Goal: Information Seeking & Learning: Learn about a topic

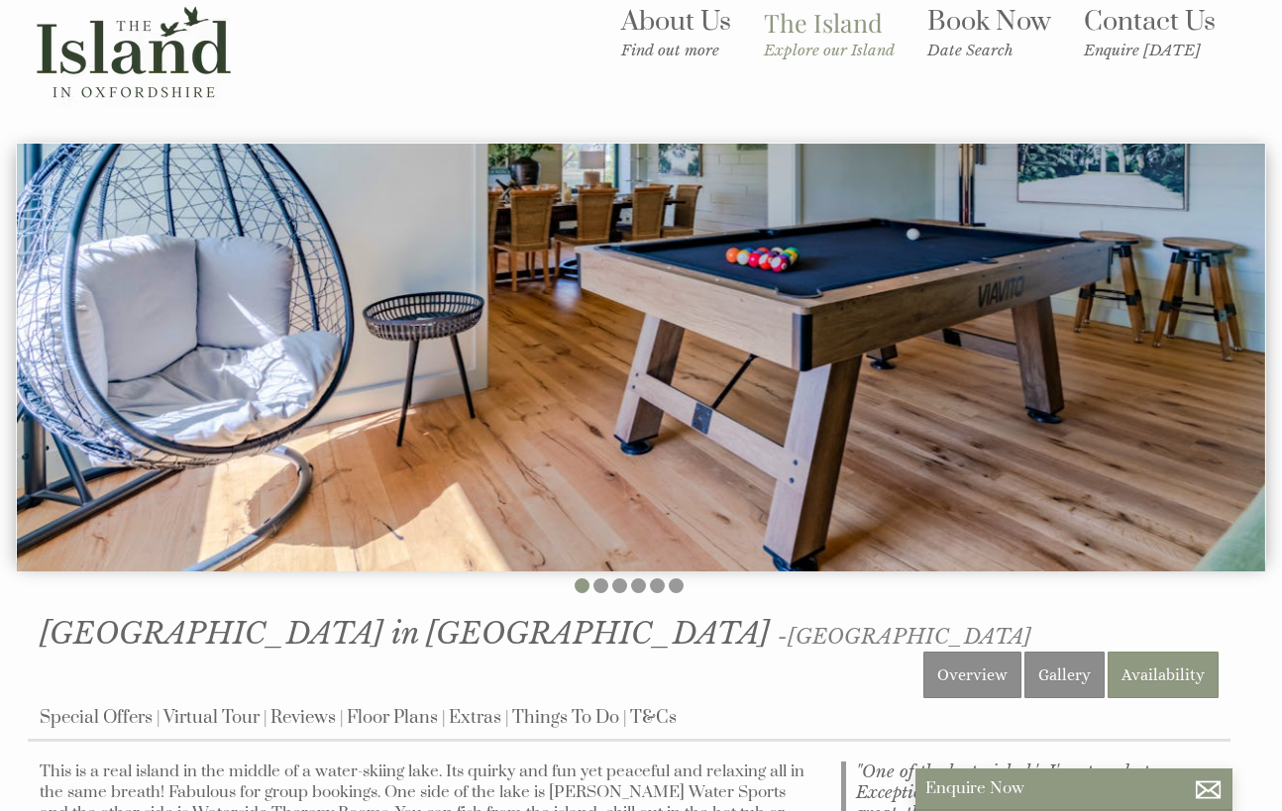
scroll to position [91, 0]
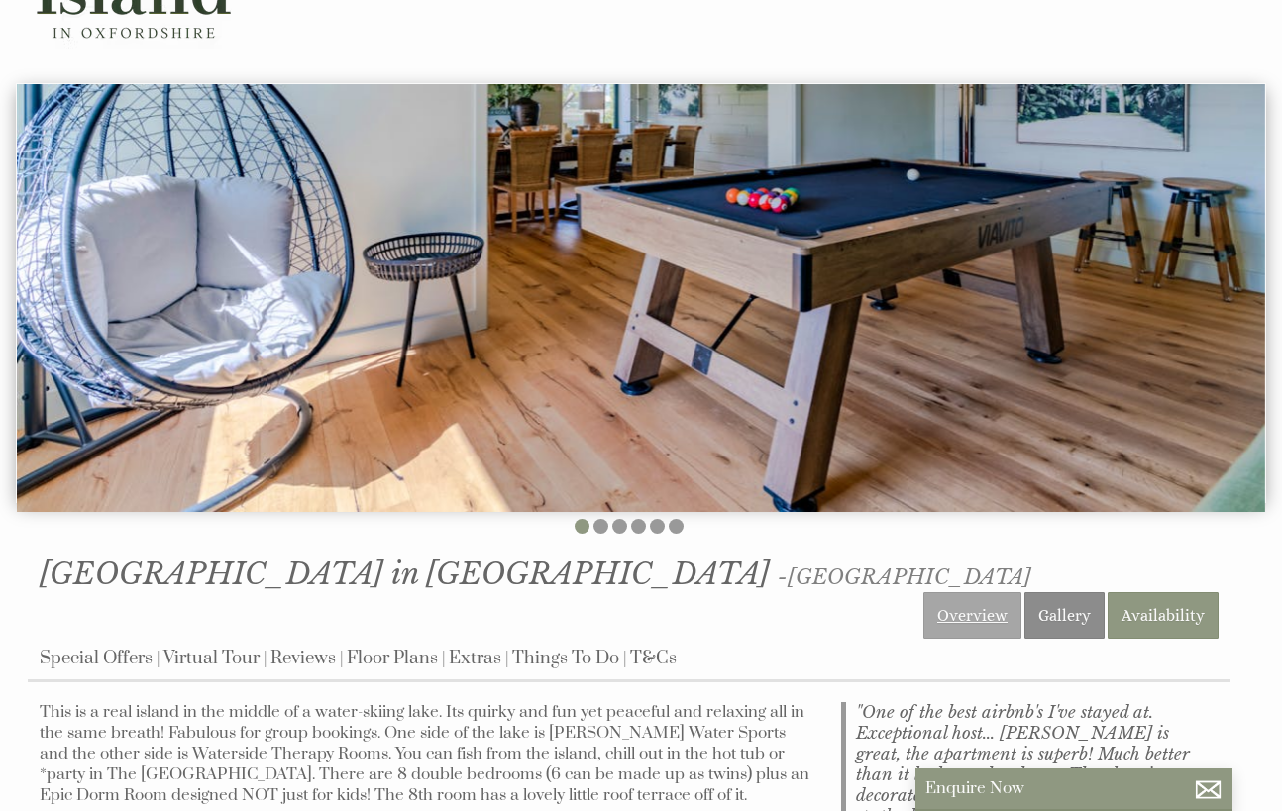
click at [948, 592] on link "Overview" at bounding box center [972, 615] width 98 height 47
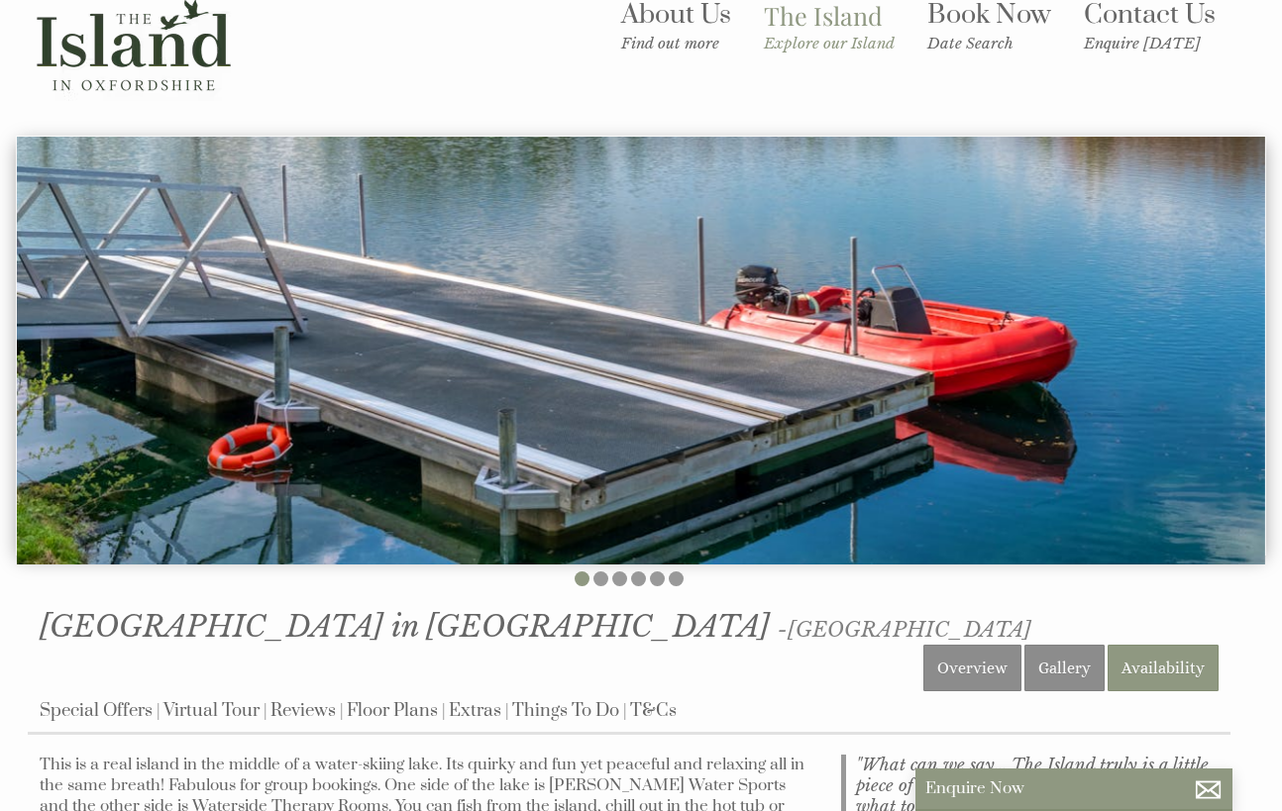
scroll to position [120, 0]
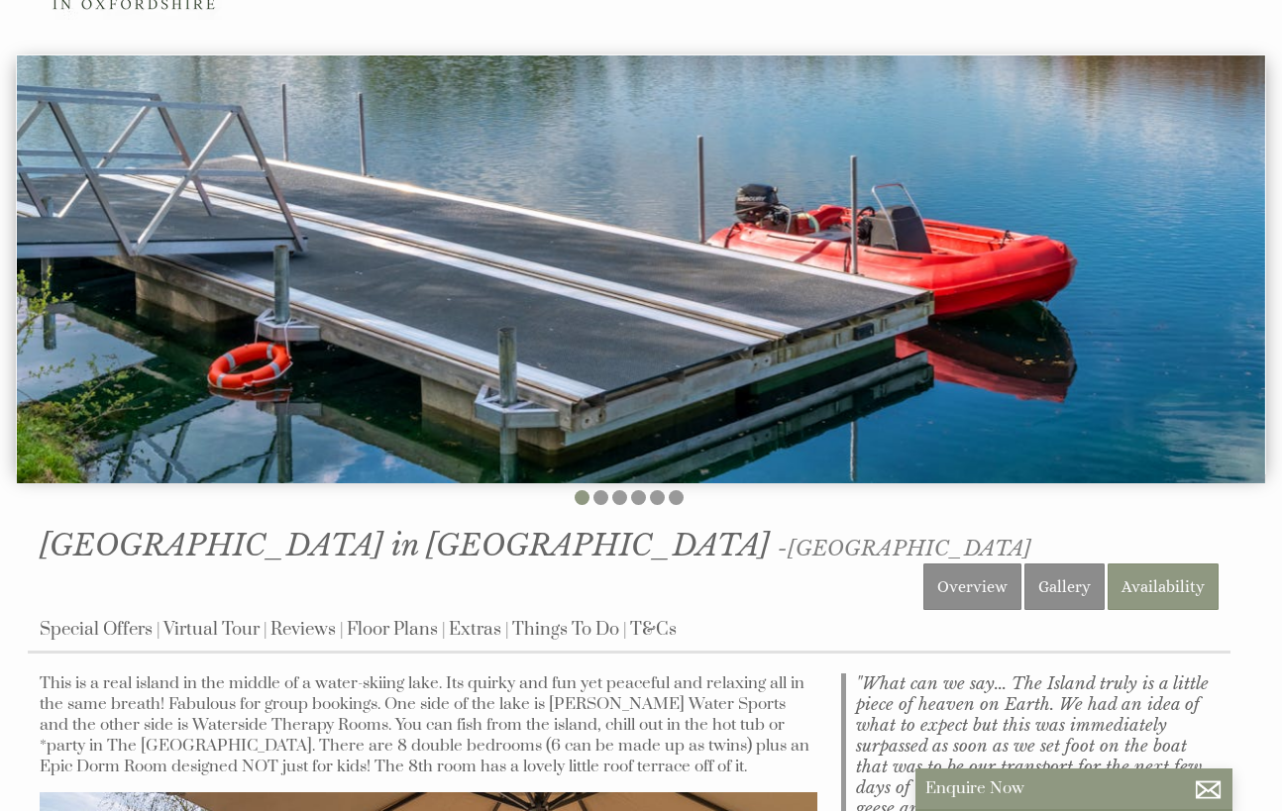
click at [966, 311] on img at bounding box center [641, 269] width 1248 height 428
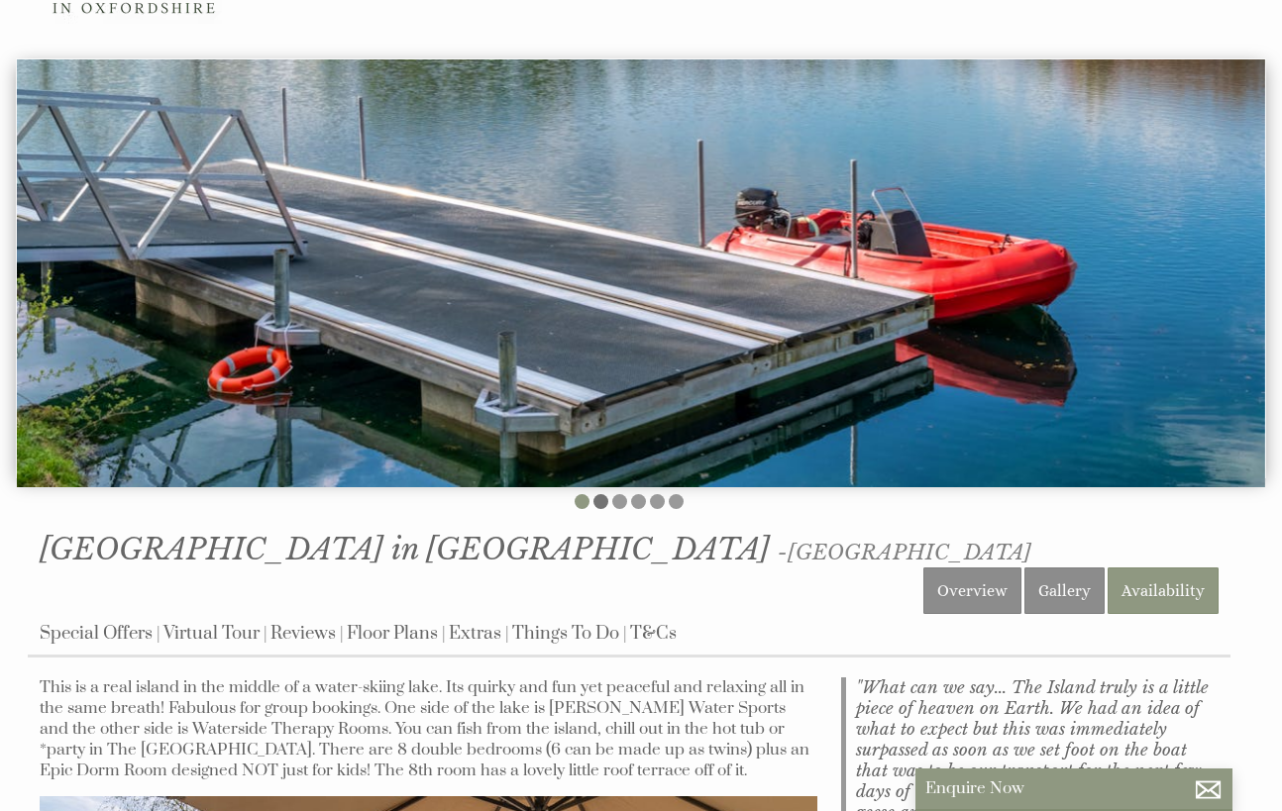
click at [603, 494] on li at bounding box center [600, 501] width 15 height 15
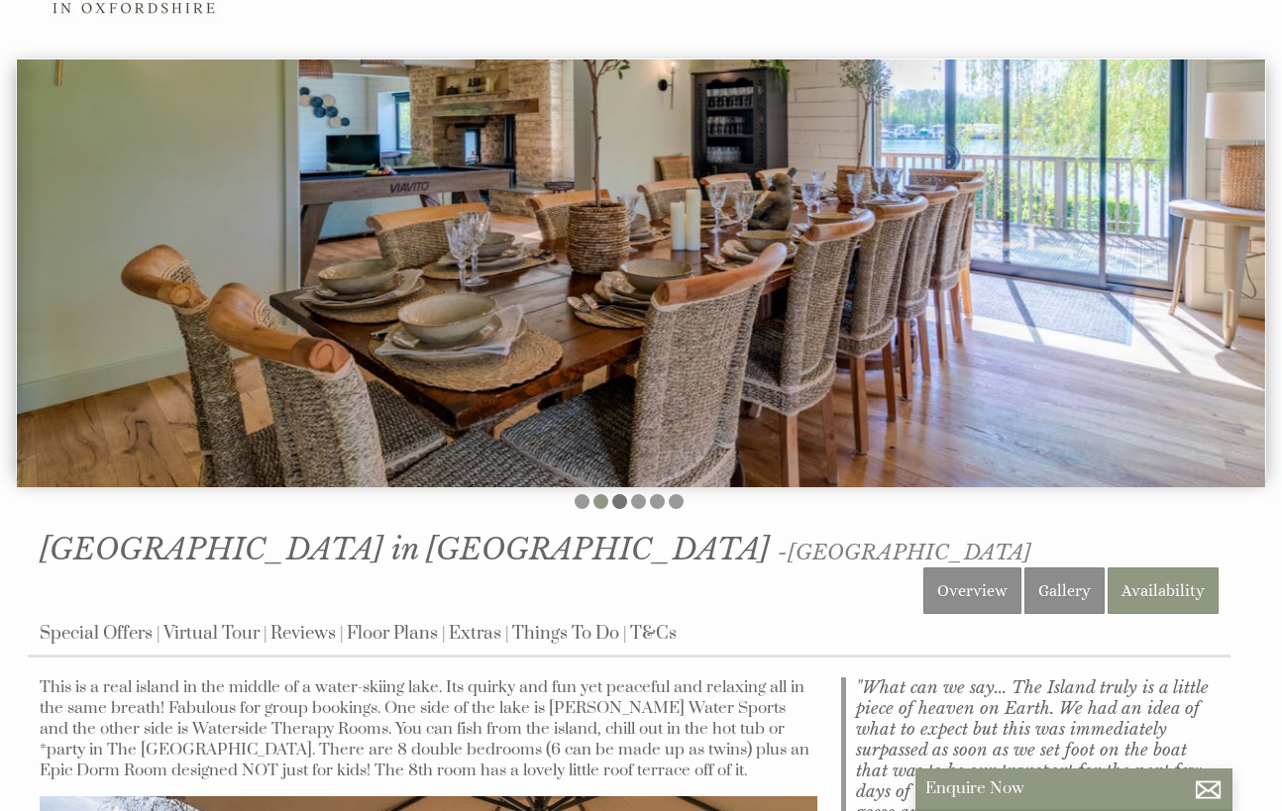
click at [622, 495] on li at bounding box center [619, 501] width 15 height 15
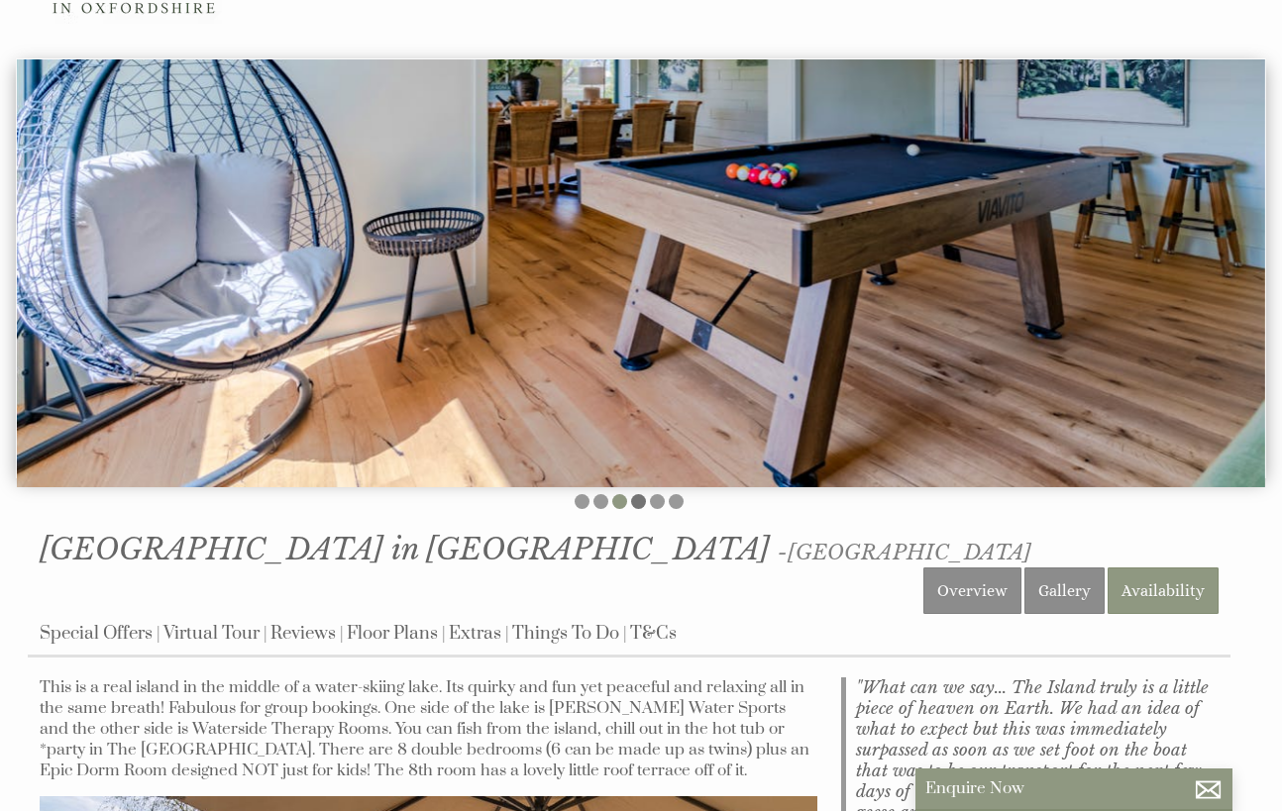
click at [637, 494] on li at bounding box center [638, 501] width 15 height 15
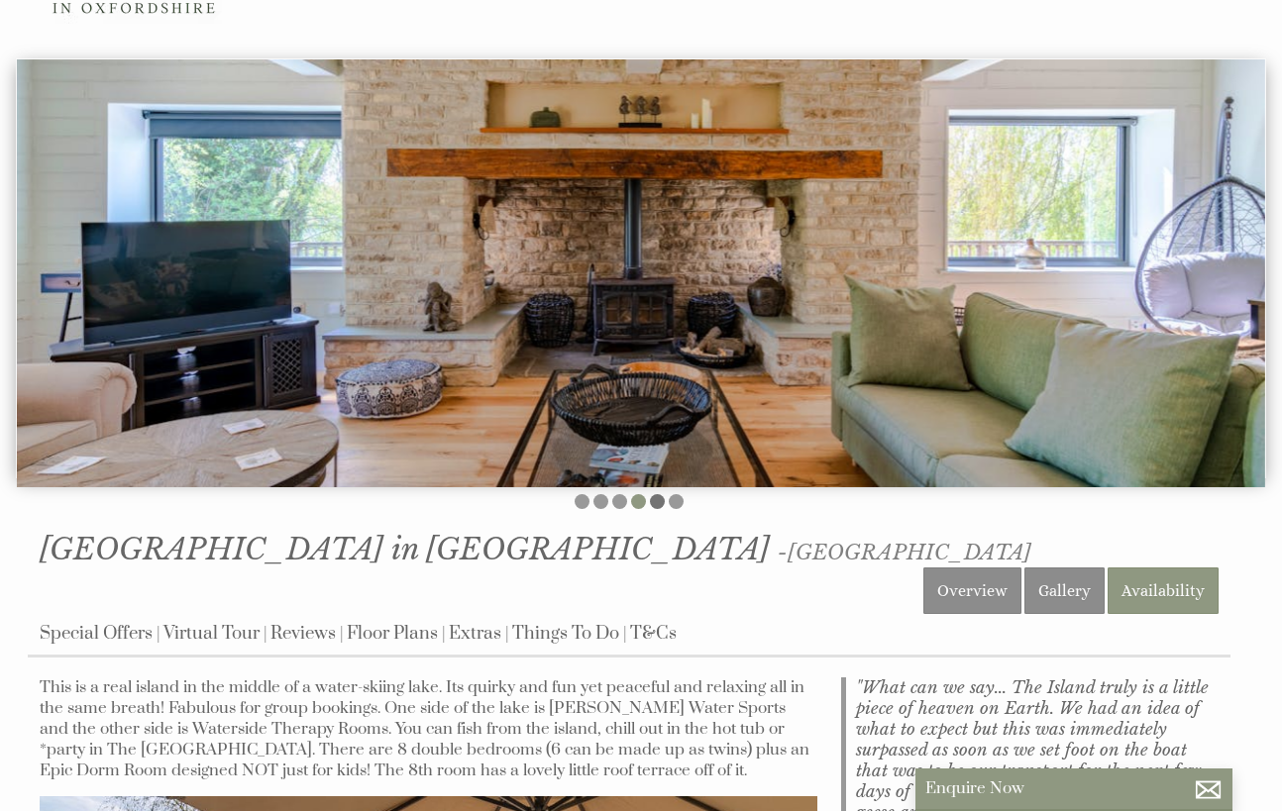
click at [655, 494] on li at bounding box center [657, 501] width 15 height 15
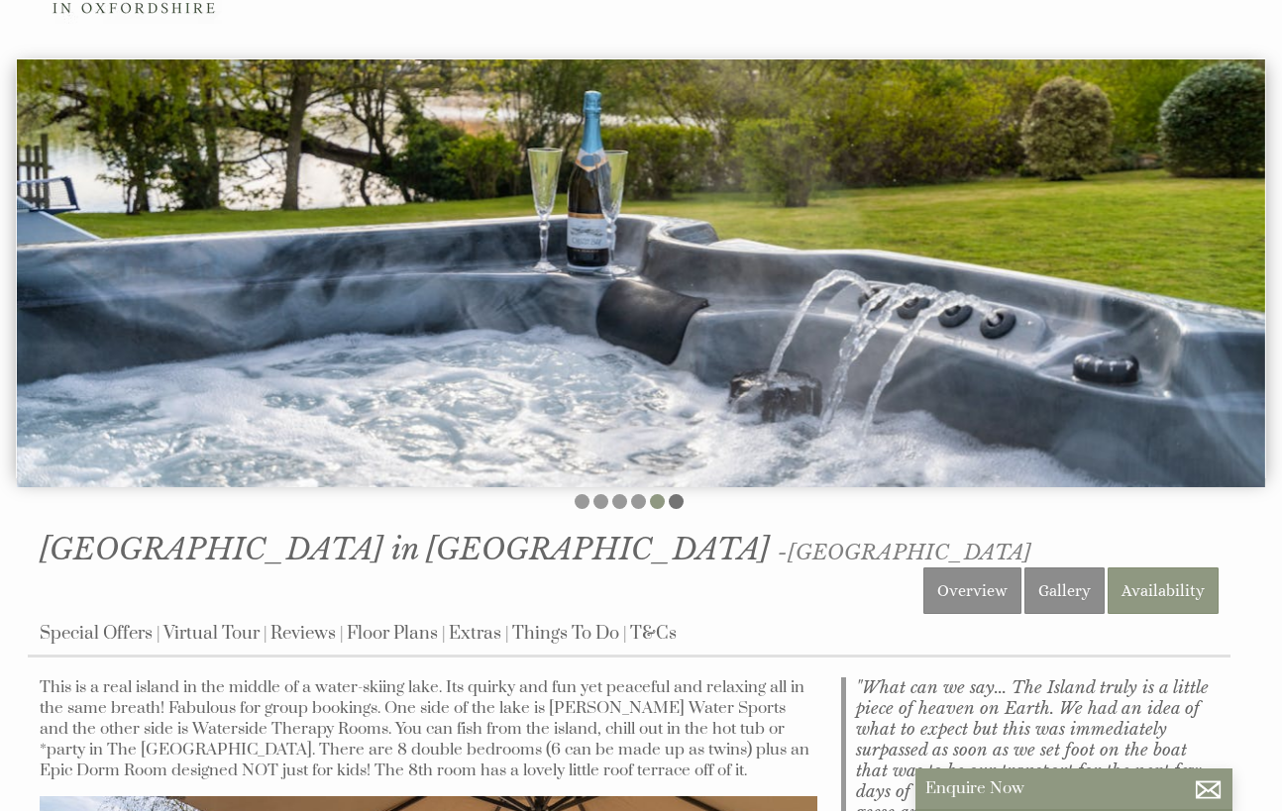
click at [674, 494] on li at bounding box center [676, 501] width 15 height 15
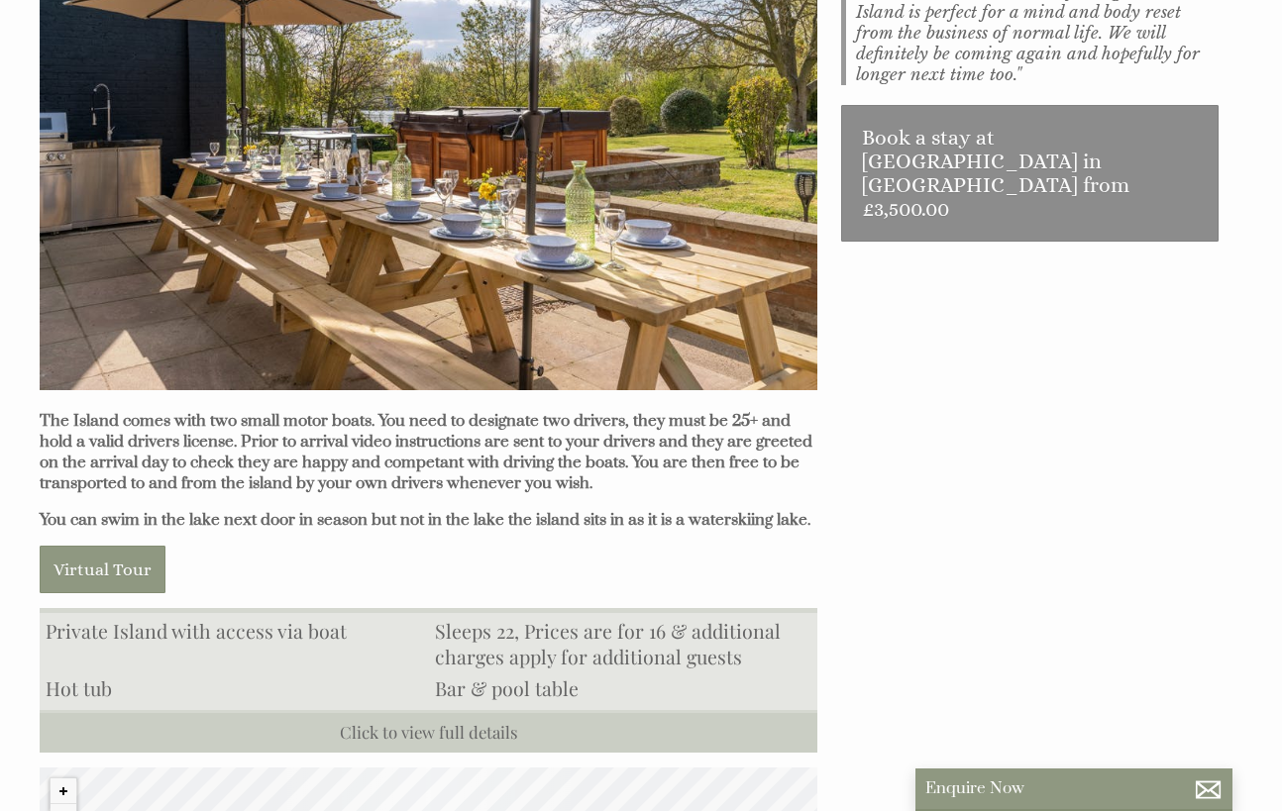
scroll to position [1198, 0]
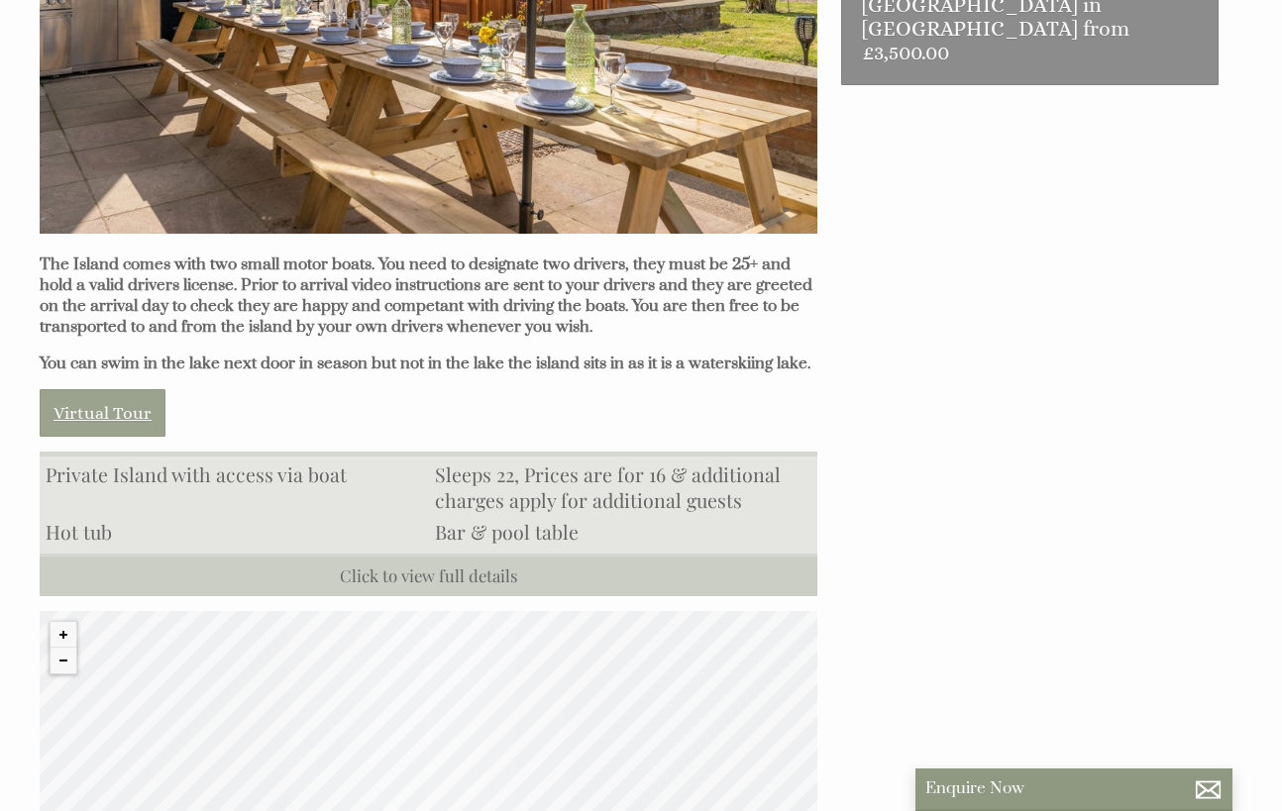
click at [154, 389] on link "Virtual Tour" at bounding box center [103, 413] width 126 height 48
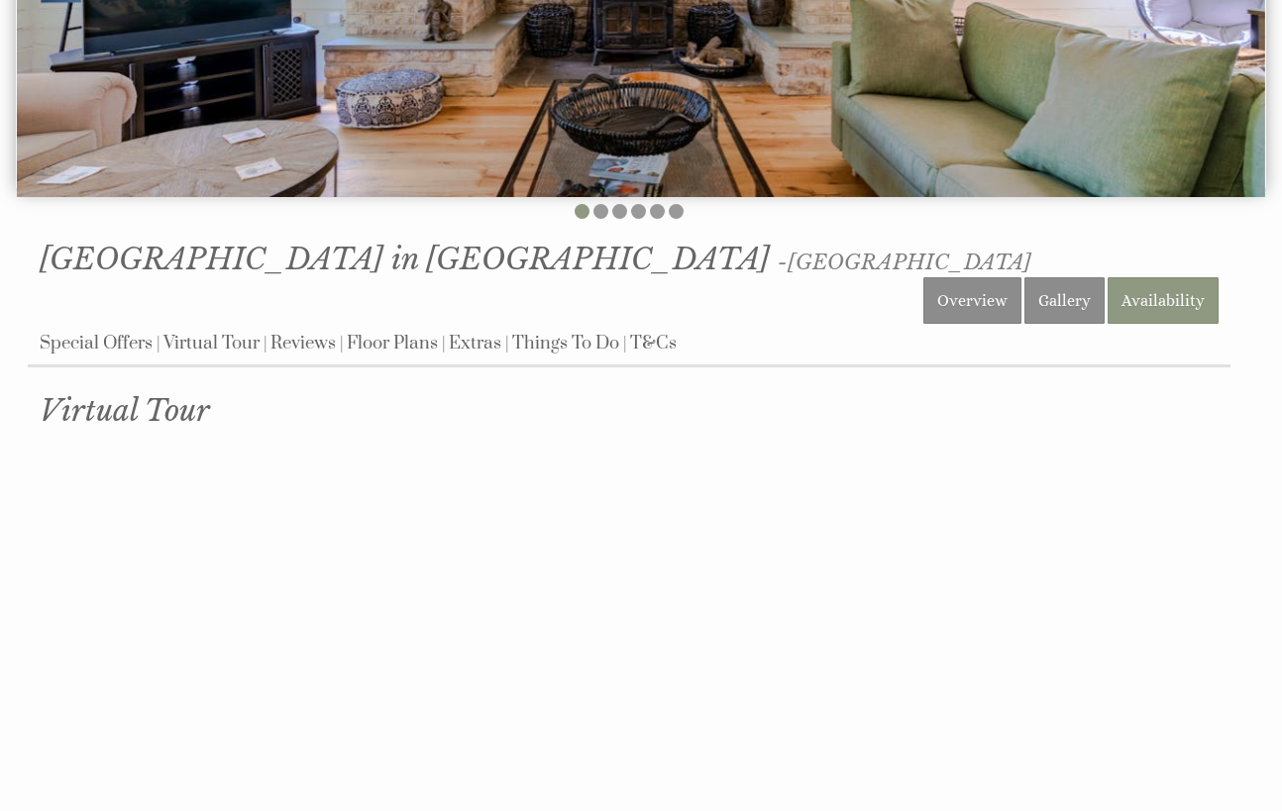
scroll to position [410, 0]
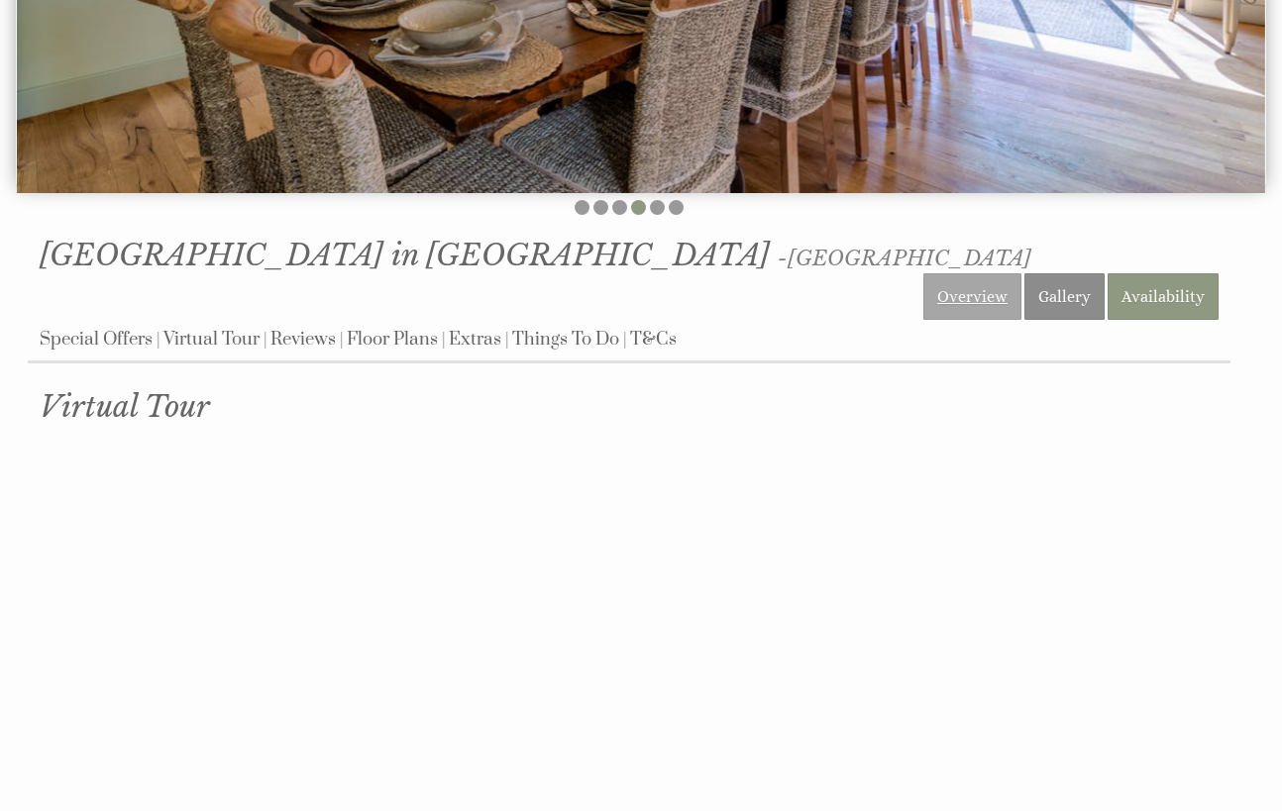
click at [990, 273] on link "Overview" at bounding box center [972, 296] width 98 height 47
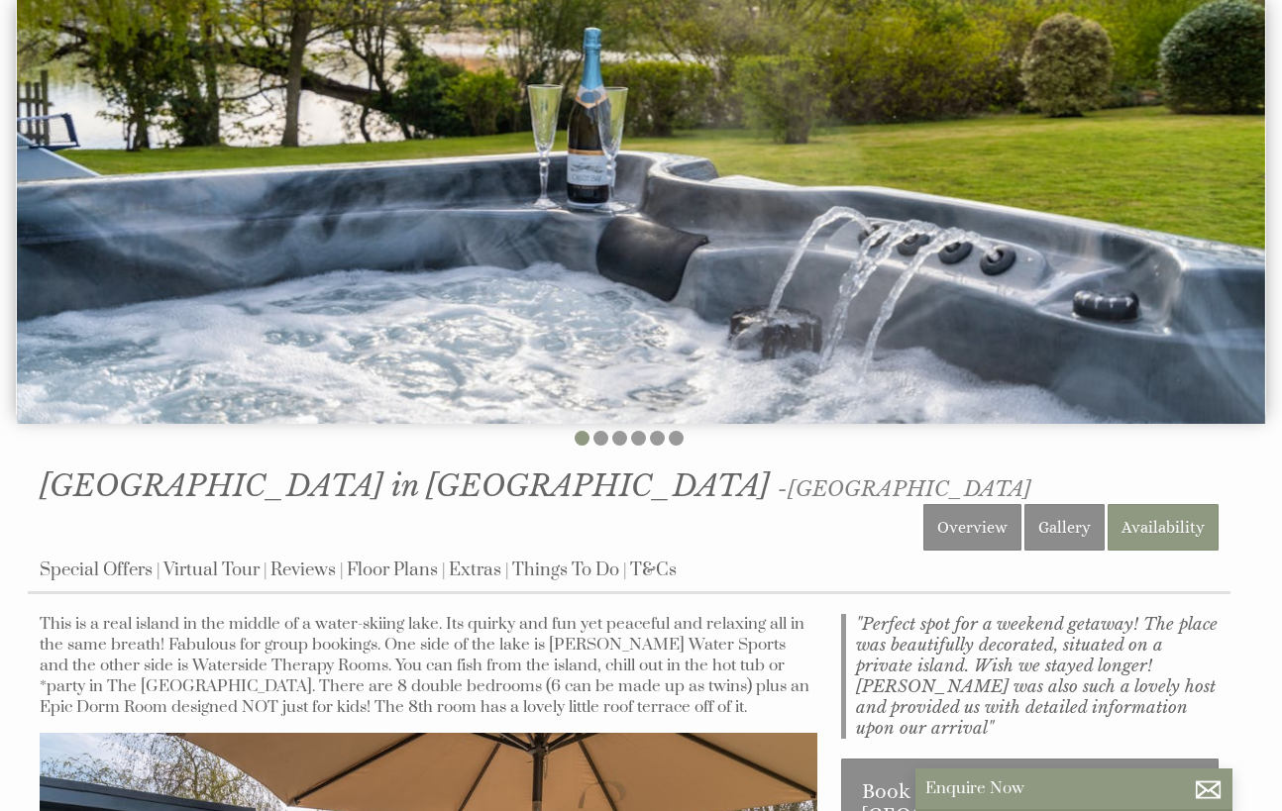
scroll to position [403, 0]
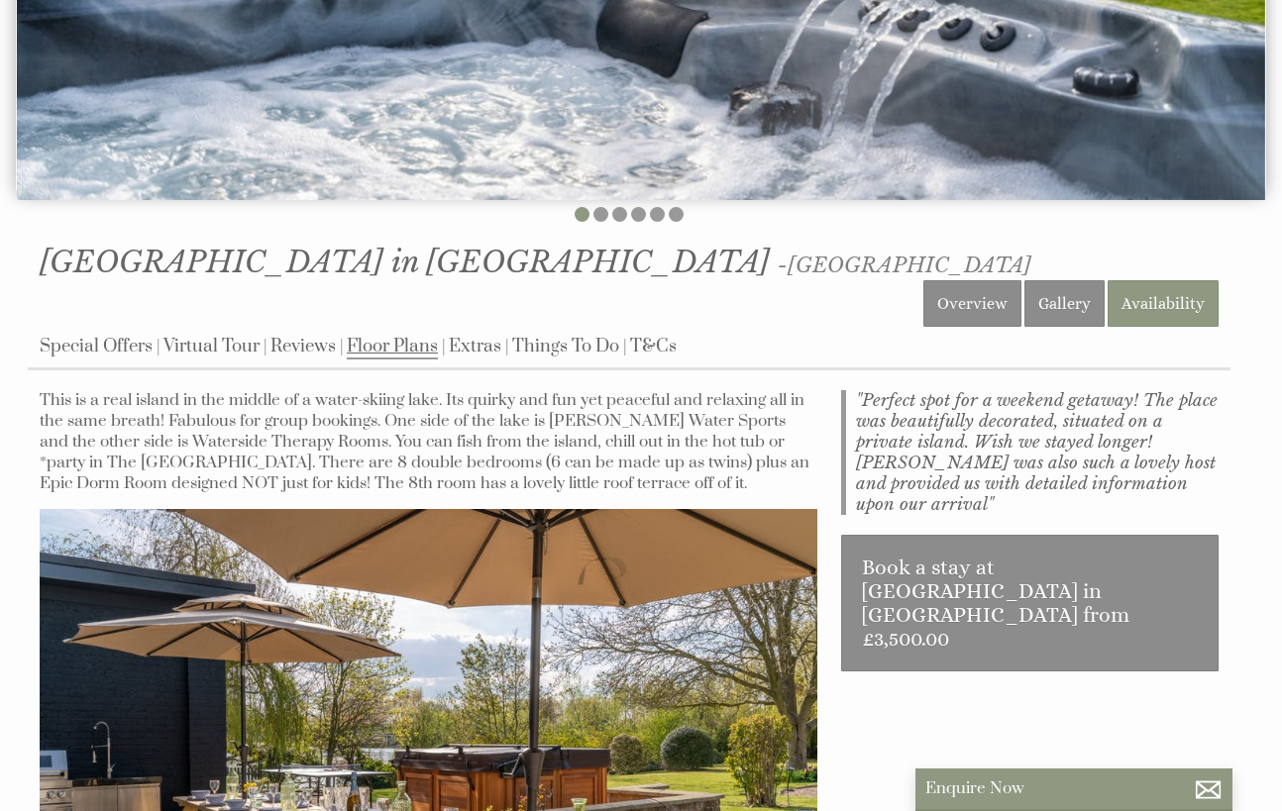
click at [400, 335] on link "Floor Plans" at bounding box center [392, 347] width 91 height 25
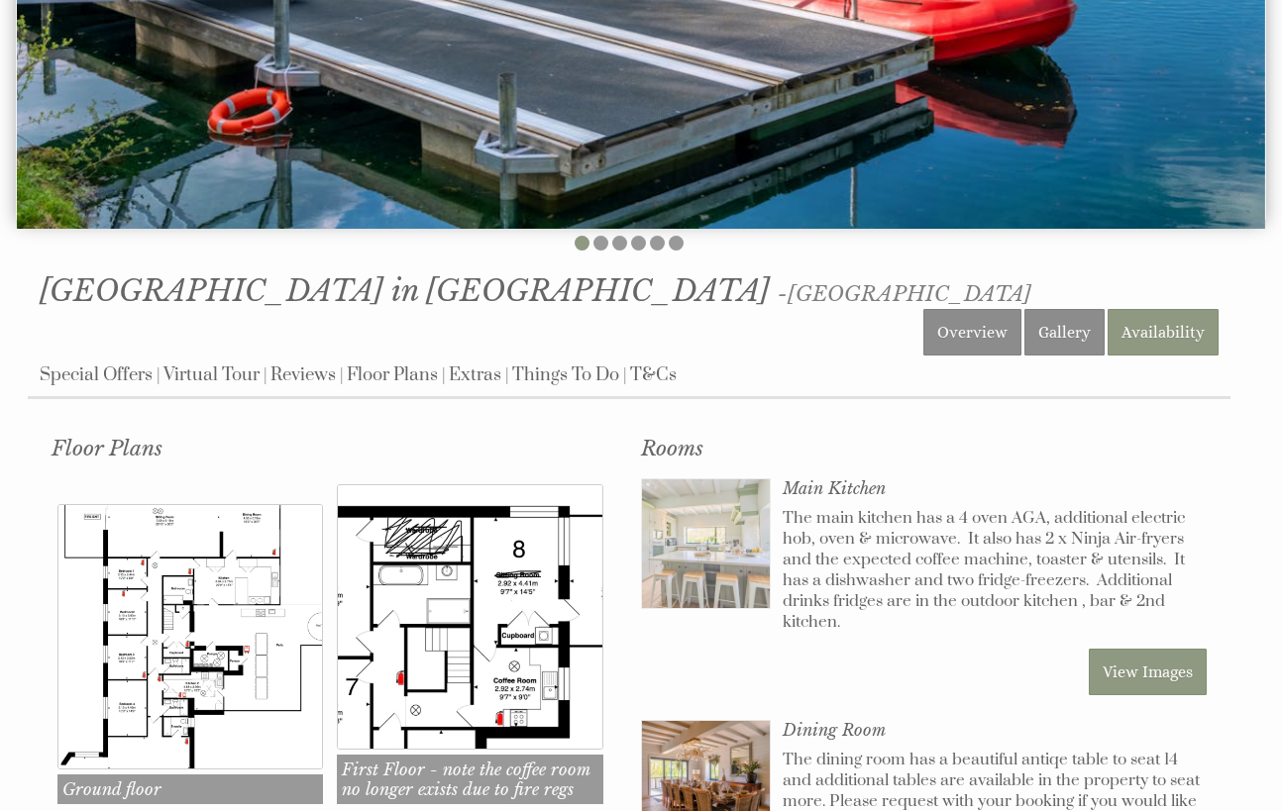
scroll to position [493, 0]
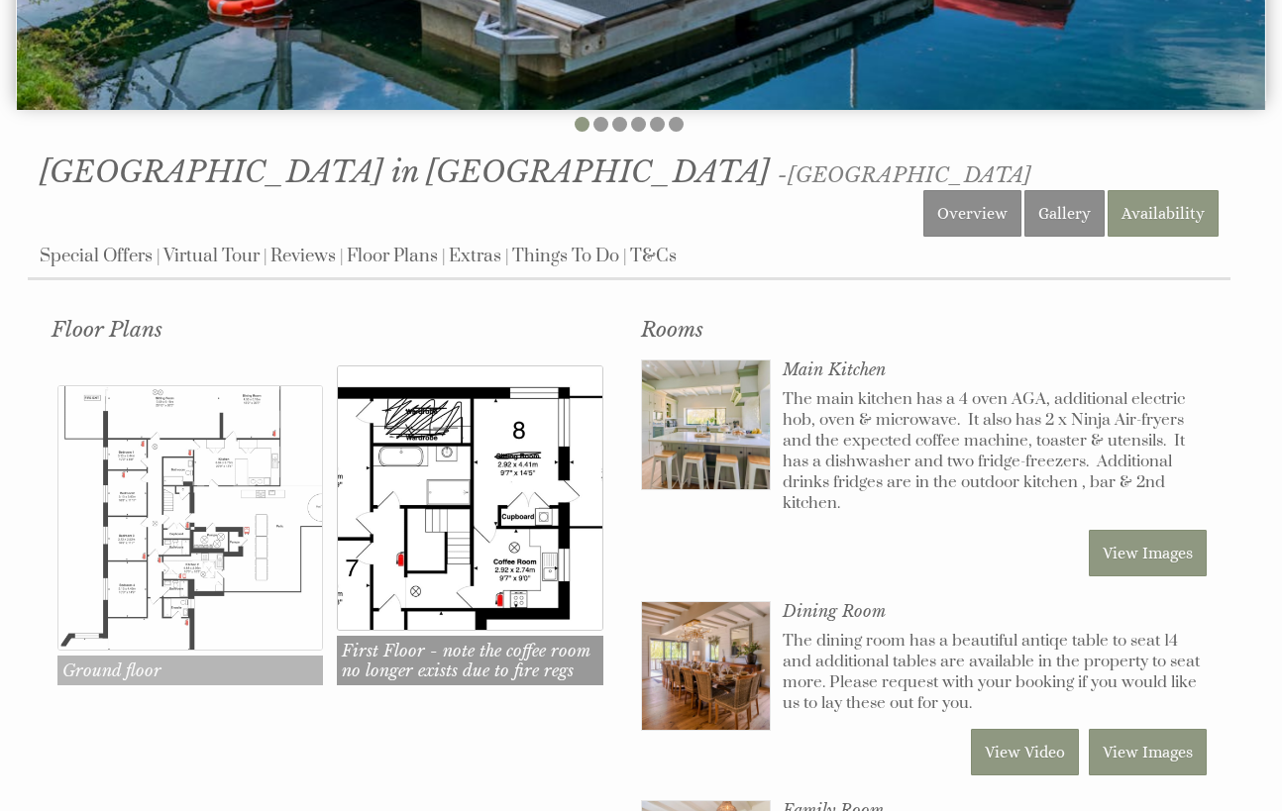
click at [142, 473] on img at bounding box center [189, 517] width 265 height 265
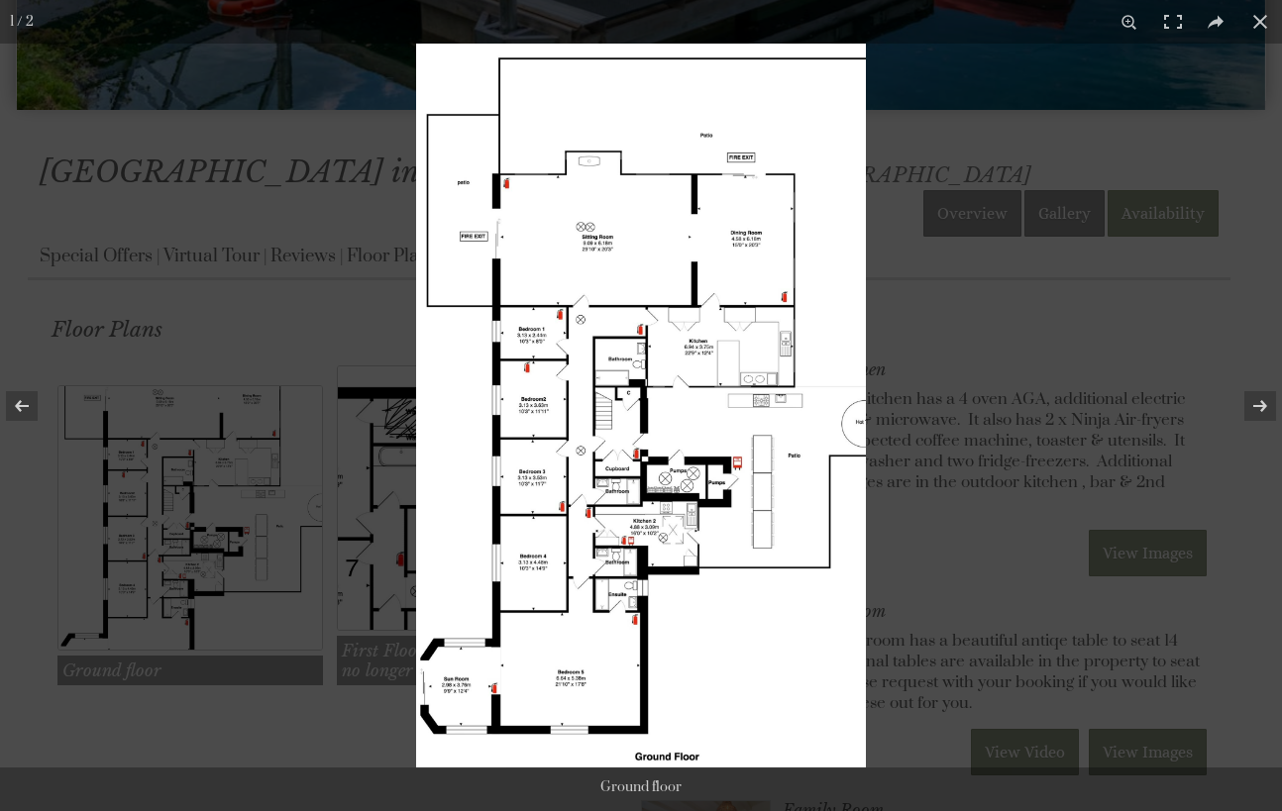
scroll to position [500, 0]
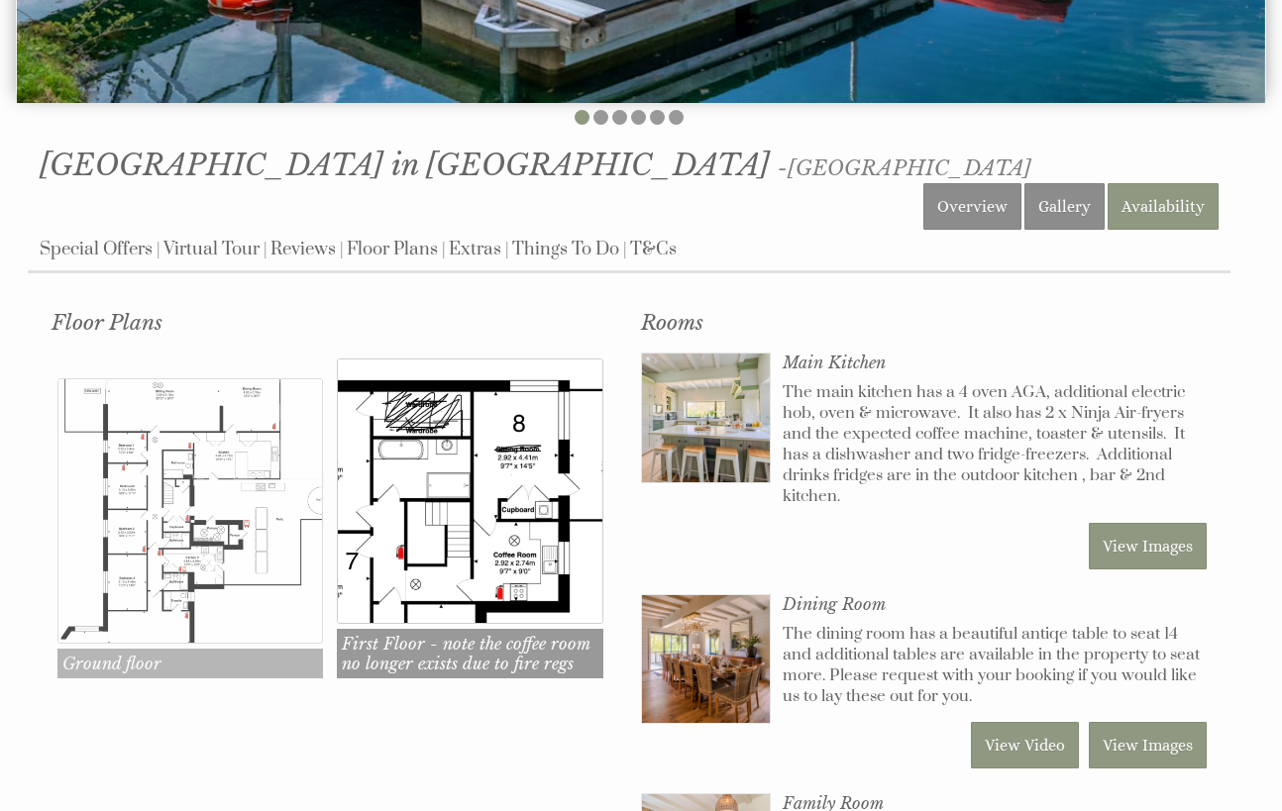
click at [248, 491] on img at bounding box center [189, 510] width 265 height 265
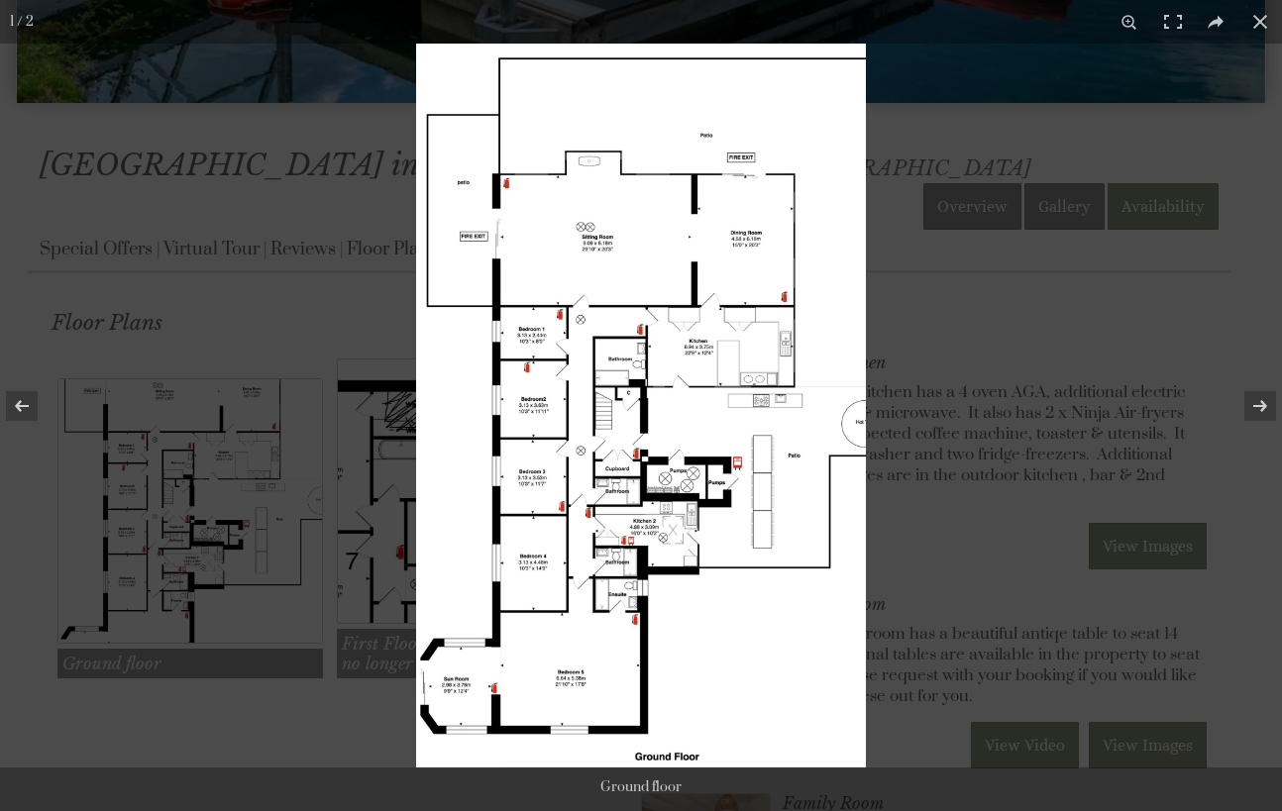
click at [524, 520] on img at bounding box center [641, 406] width 450 height 724
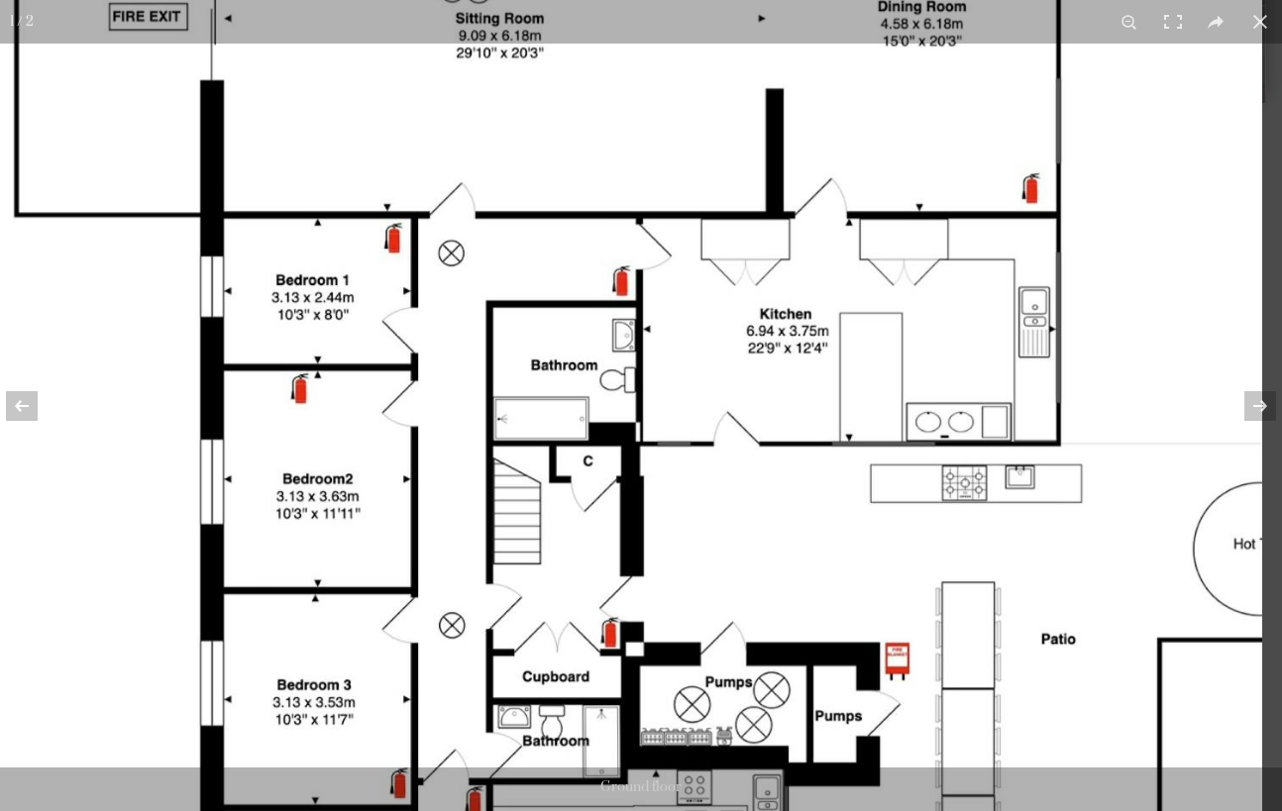
drag, startPoint x: 796, startPoint y: 402, endPoint x: 745, endPoint y: 678, distance: 280.2
click at [745, 678] on img at bounding box center [623, 497] width 1278 height 2056
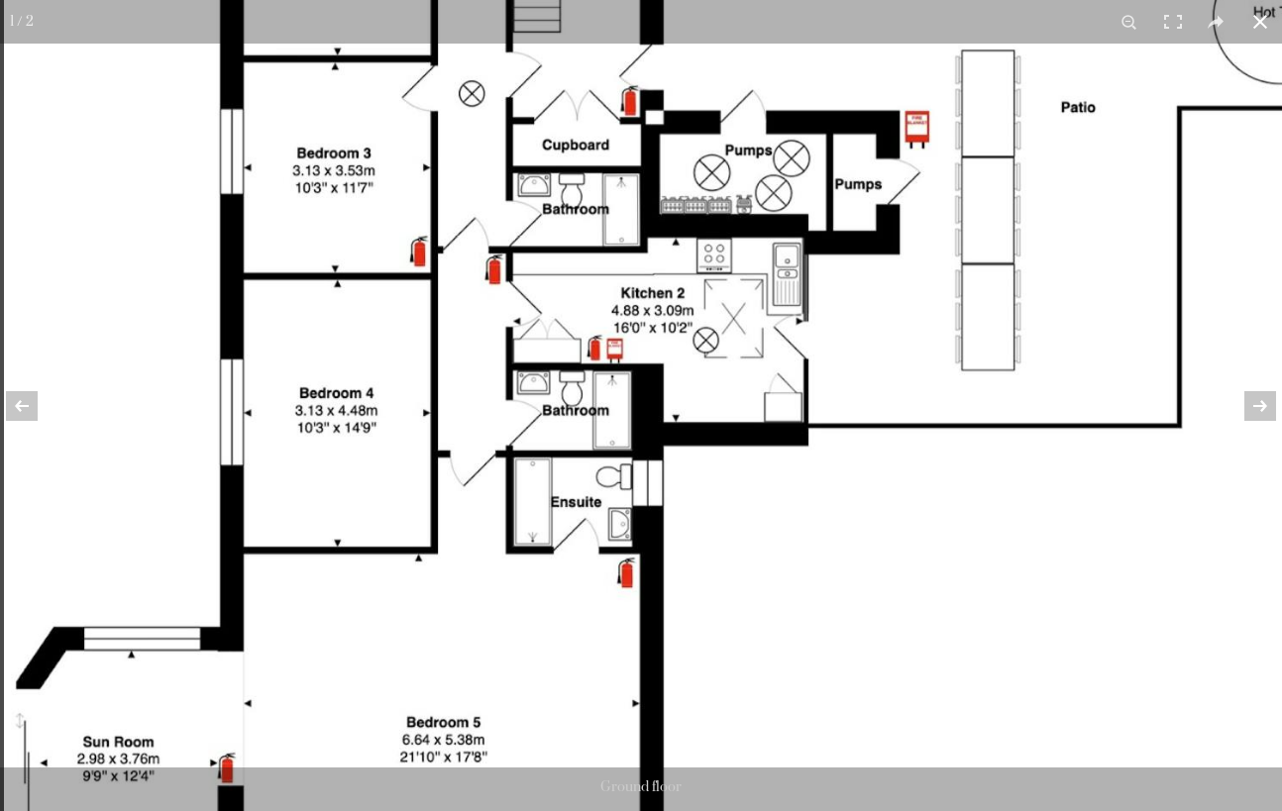
drag, startPoint x: 479, startPoint y: 591, endPoint x: 514, endPoint y: -73, distance: 665.6
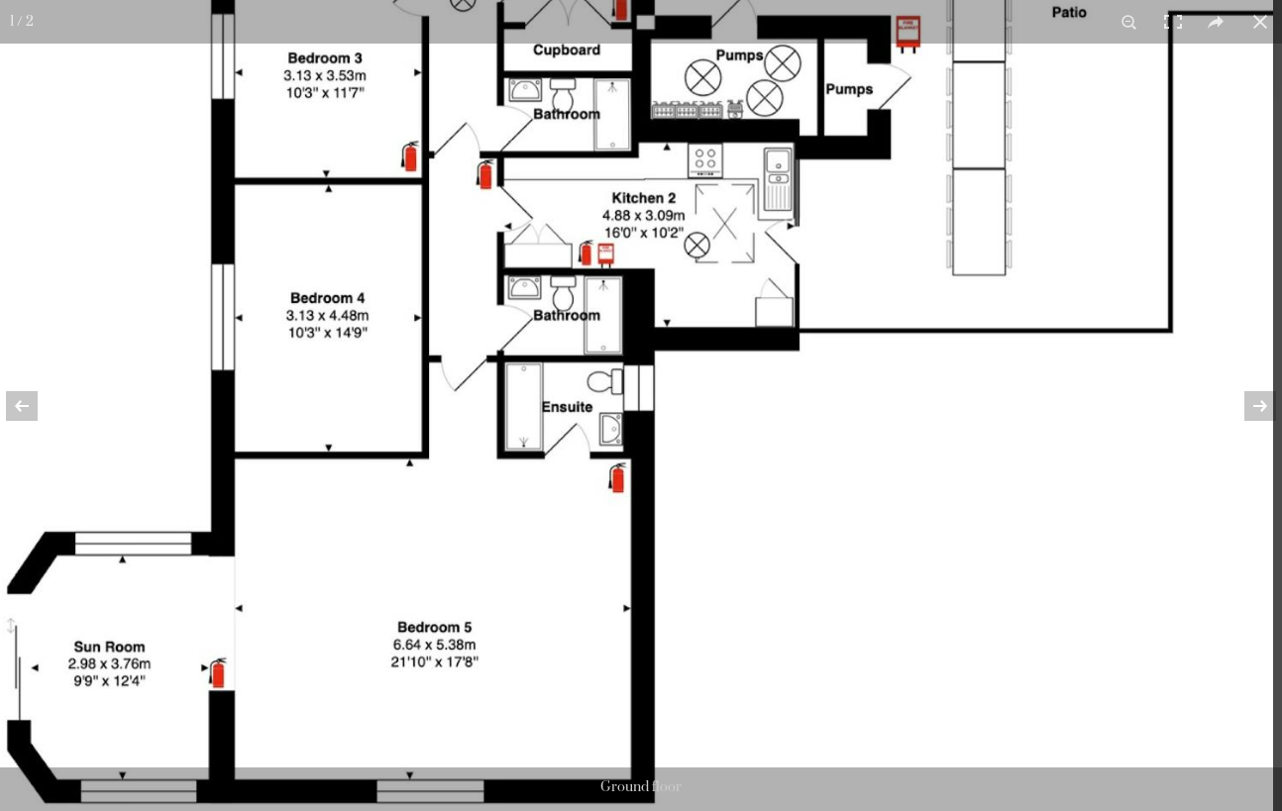
drag, startPoint x: 678, startPoint y: 544, endPoint x: 634, endPoint y: 942, distance: 400.6
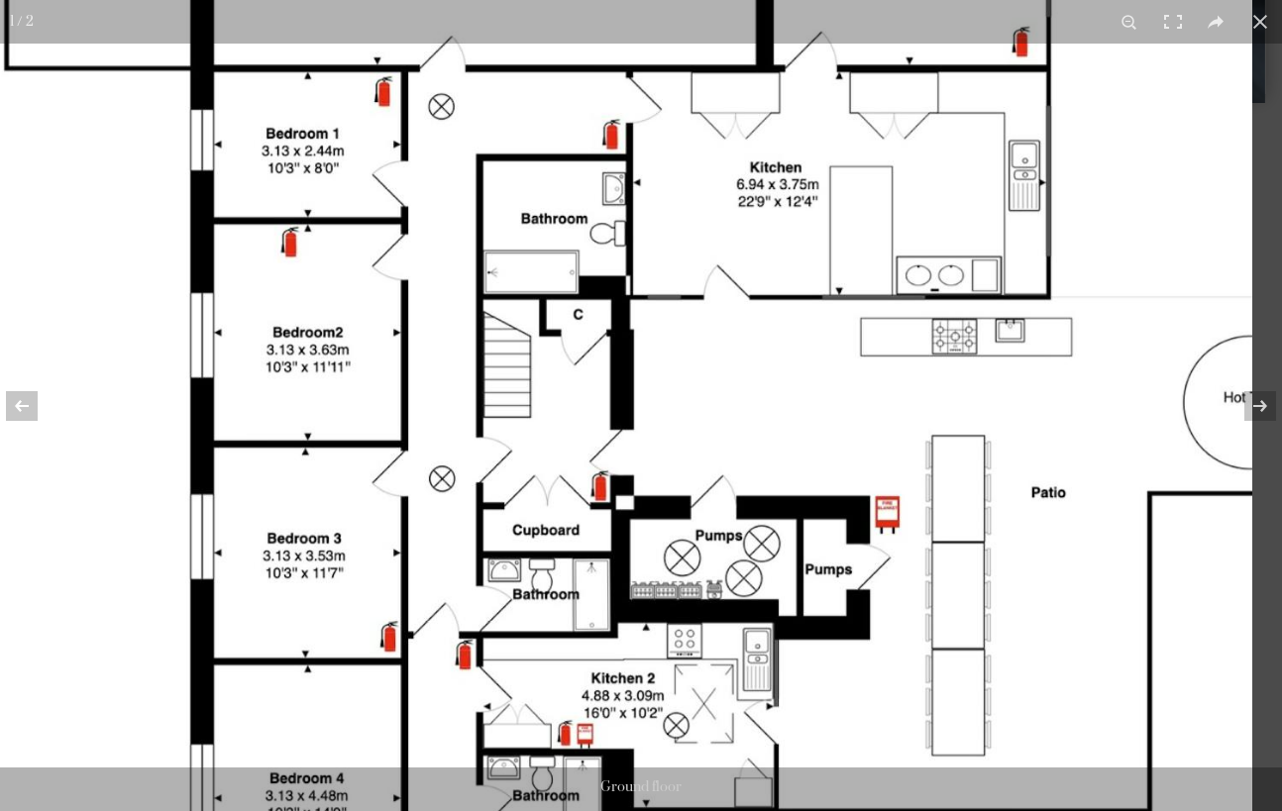
drag, startPoint x: 802, startPoint y: 641, endPoint x: 708, endPoint y: 342, distance: 313.6
click at [708, 342] on img at bounding box center [613, 350] width 1278 height 2056
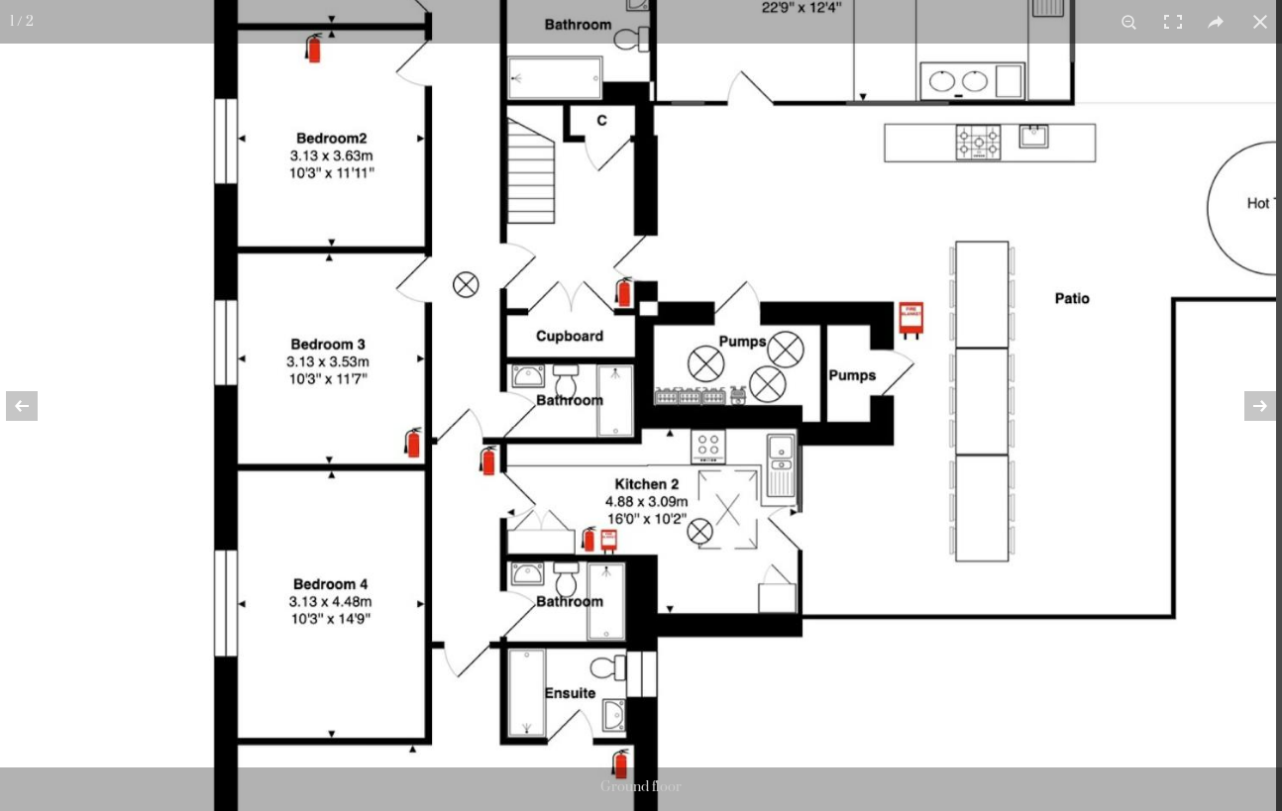
drag, startPoint x: 747, startPoint y: 515, endPoint x: 737, endPoint y: 306, distance: 209.2
click at [737, 306] on img at bounding box center [637, 156] width 1278 height 2056
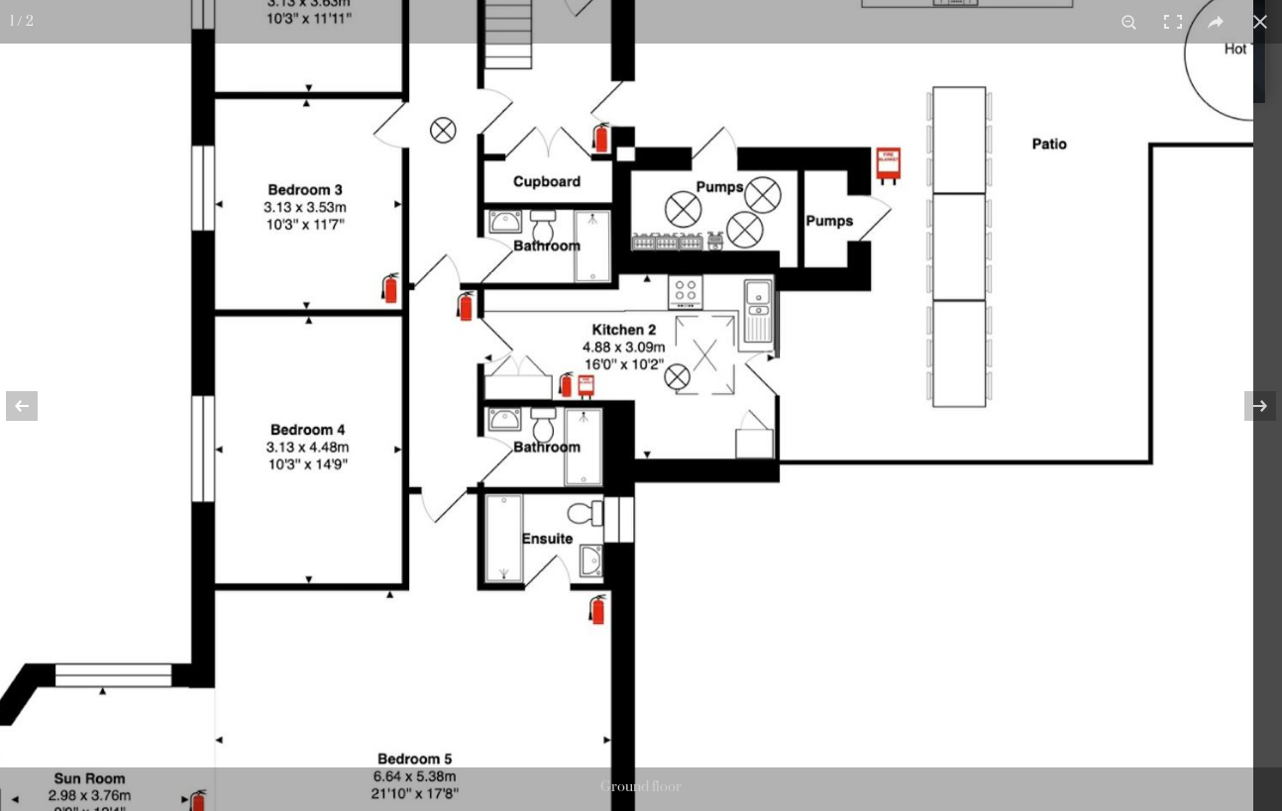
drag, startPoint x: 912, startPoint y: 559, endPoint x: 825, endPoint y: 747, distance: 207.4
click at [826, 741] on img at bounding box center [614, 2] width 1278 height 2056
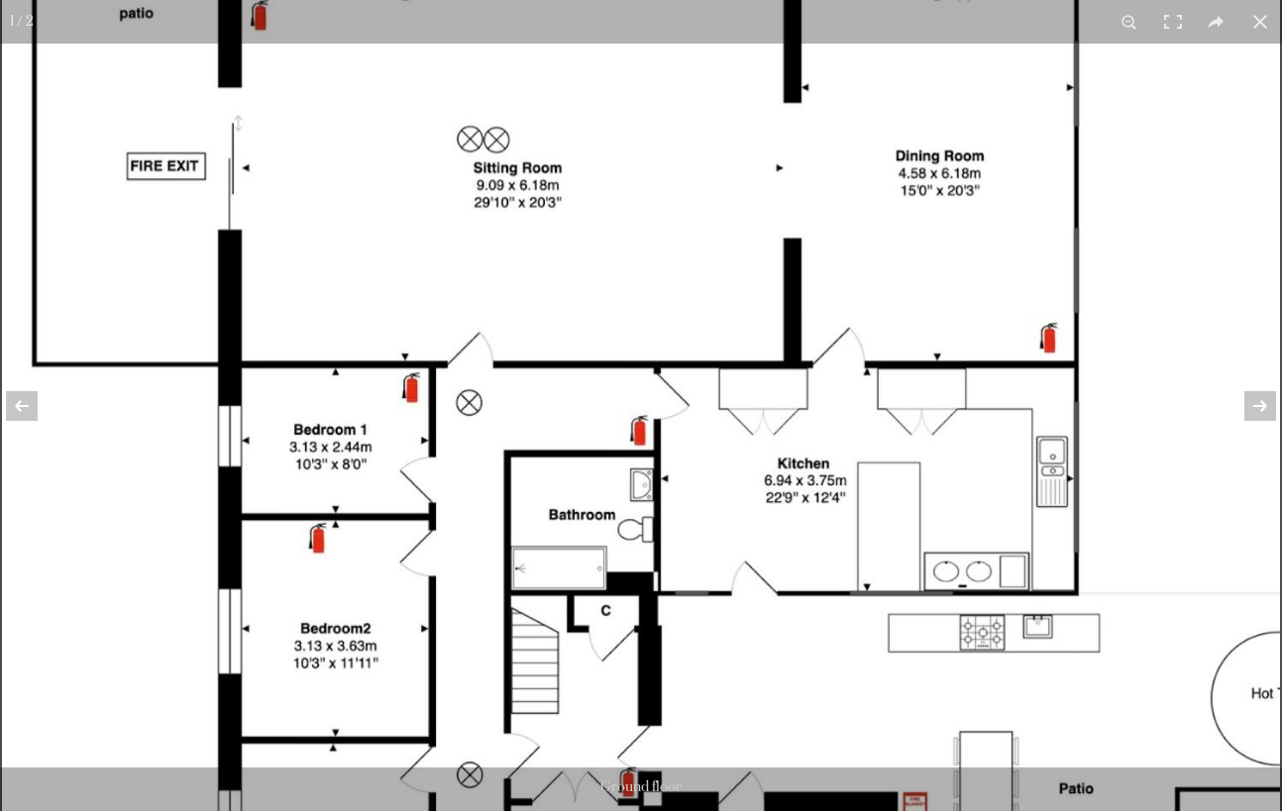
drag, startPoint x: 871, startPoint y: 687, endPoint x: 871, endPoint y: 727, distance: 39.6
click at [871, 727] on img at bounding box center [641, 647] width 1278 height 2056
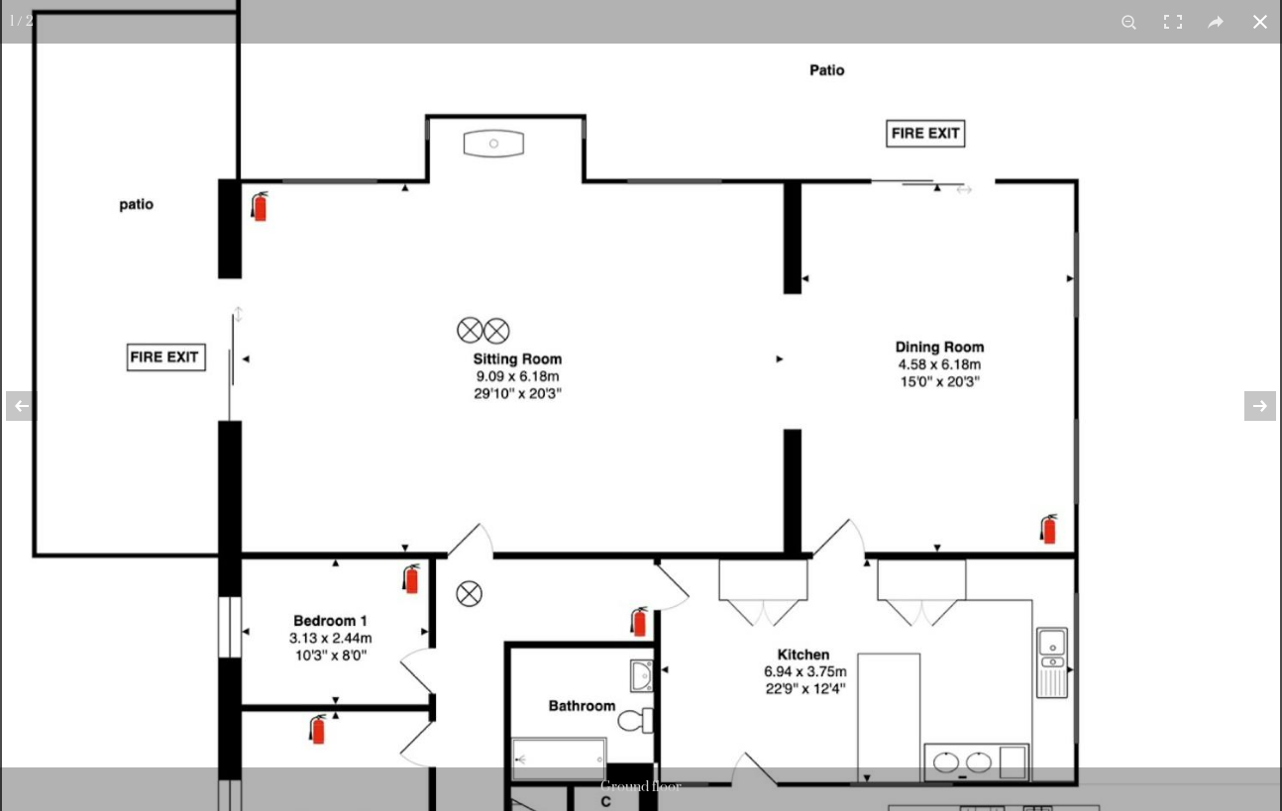
drag, startPoint x: 876, startPoint y: 687, endPoint x: 878, endPoint y: 771, distance: 83.2
click at [876, 778] on div "1 / 2 First Floor - note the coffee room no longer exists due to fire regs Grou…" at bounding box center [641, 405] width 1282 height 811
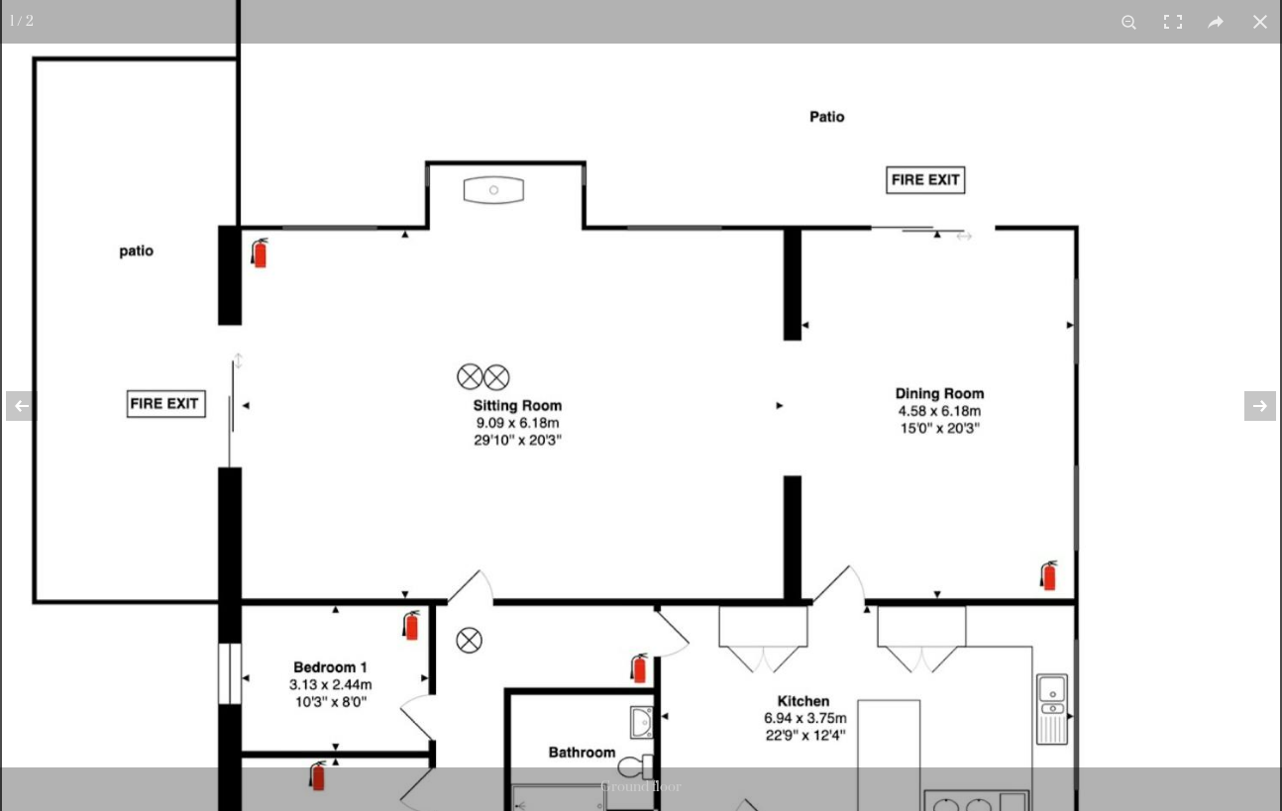
drag, startPoint x: 871, startPoint y: 572, endPoint x: 880, endPoint y: 581, distance: 13.3
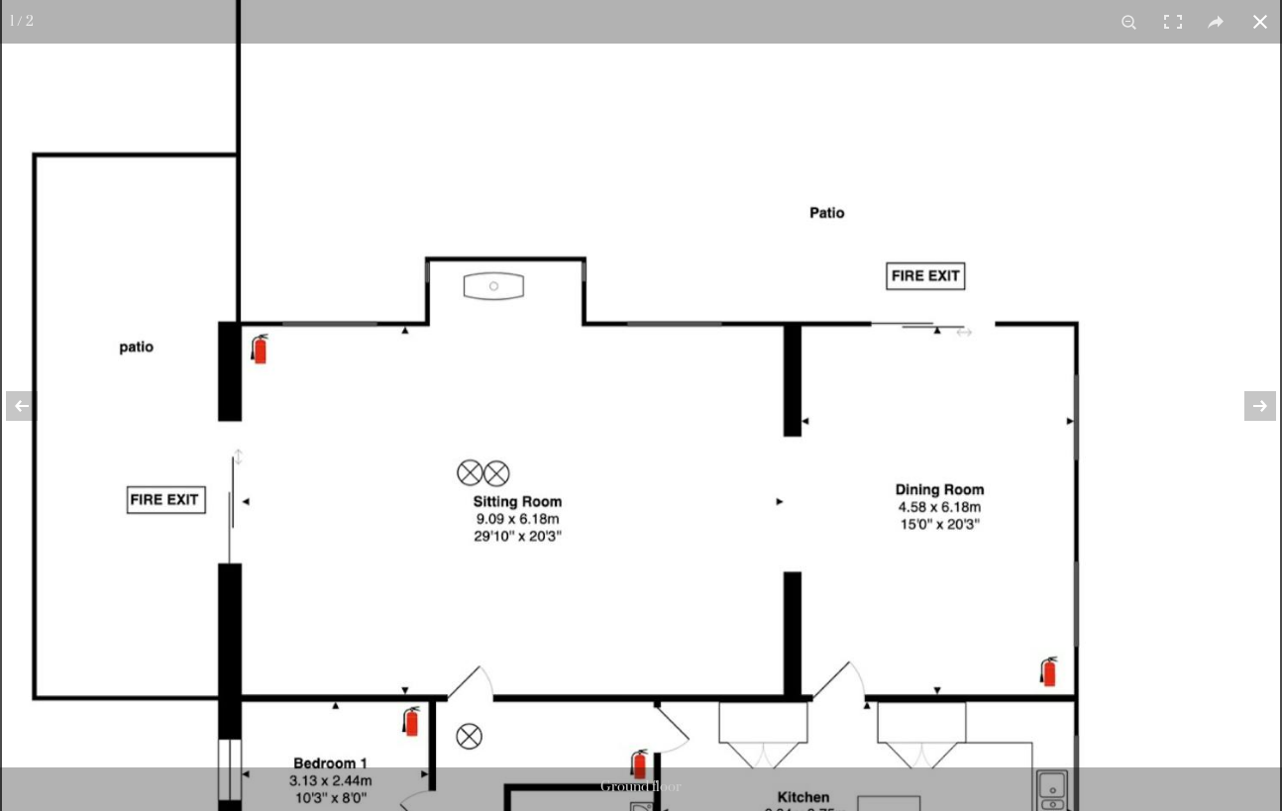
click at [1263, 21] on button at bounding box center [1260, 22] width 44 height 44
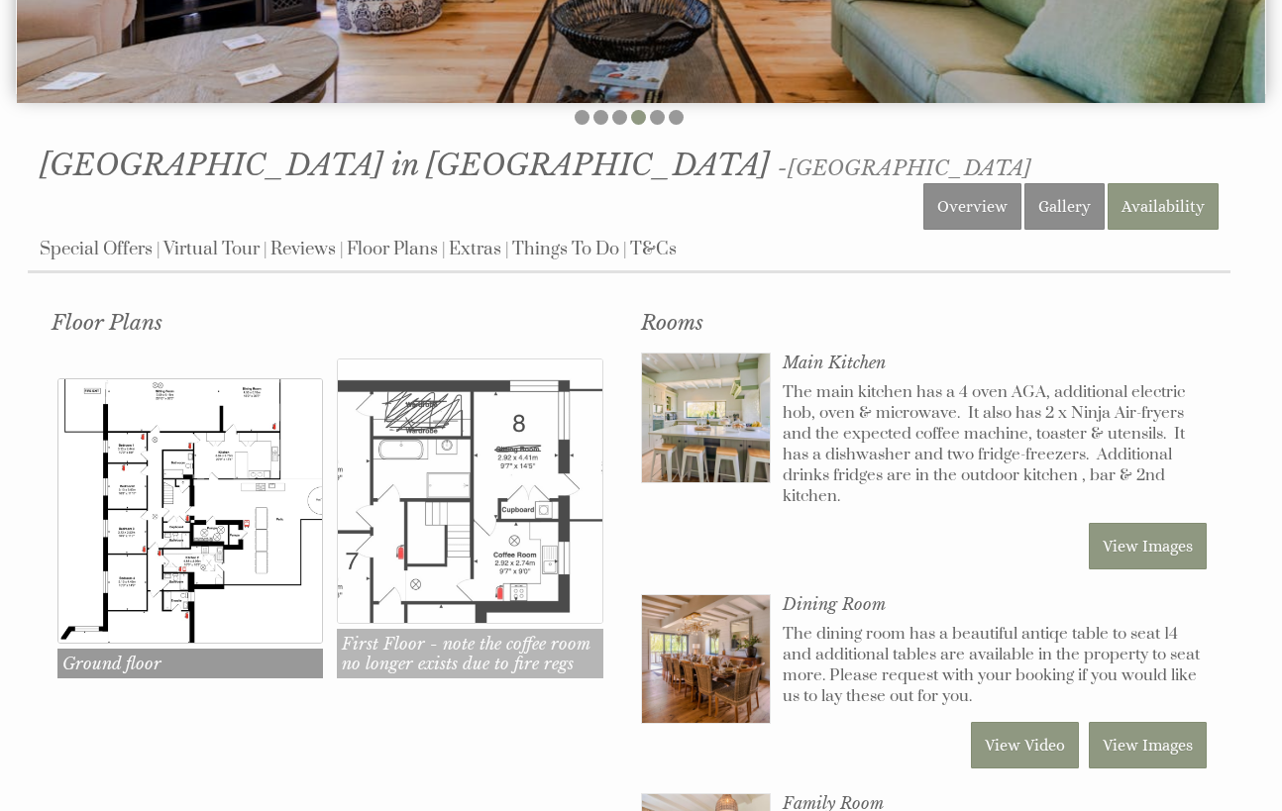
click at [467, 463] on img at bounding box center [469, 491] width 265 height 265
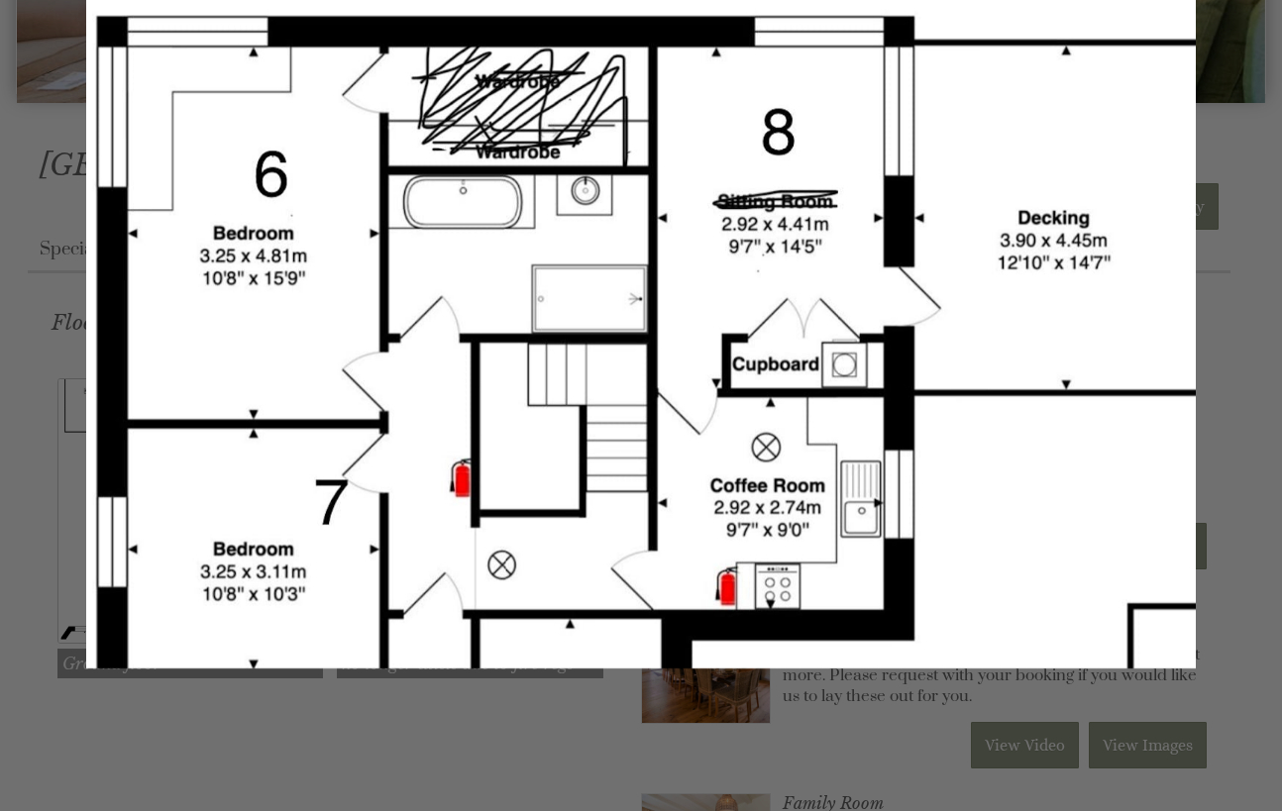
drag, startPoint x: 608, startPoint y: 481, endPoint x: 620, endPoint y: 380, distance: 101.7
click at [620, 380] on img at bounding box center [640, 314] width 1109 height 708
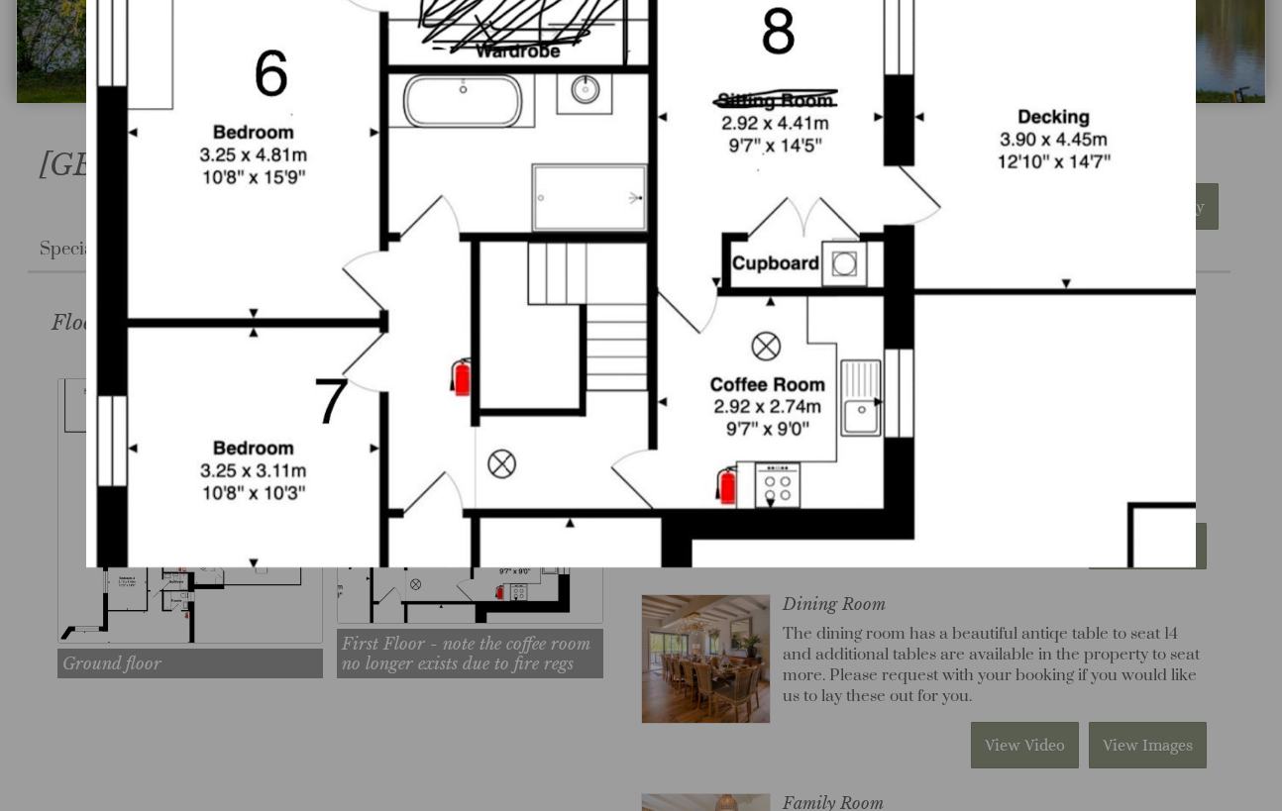
drag, startPoint x: 838, startPoint y: 544, endPoint x: 849, endPoint y: 462, distance: 82.9
click at [849, 462] on img at bounding box center [640, 213] width 1109 height 708
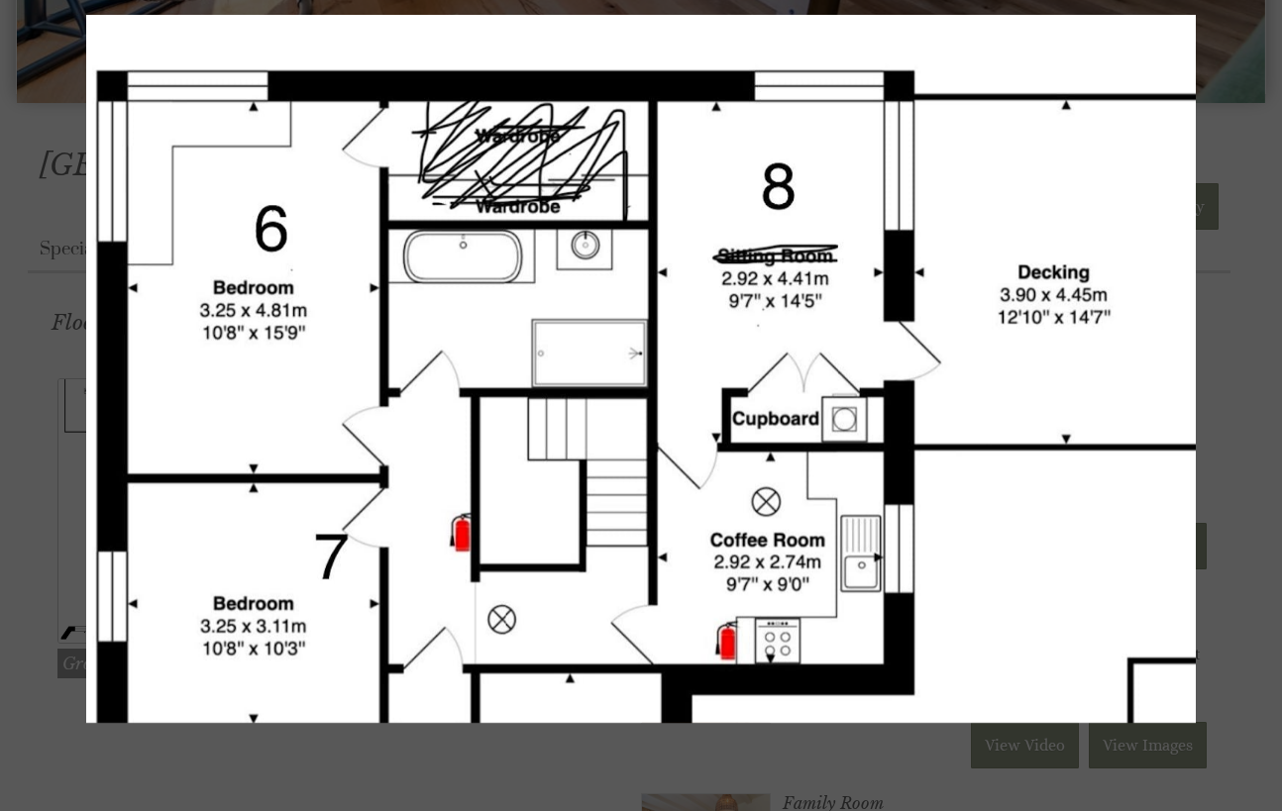
drag, startPoint x: 763, startPoint y: 571, endPoint x: 681, endPoint y: 524, distance: 94.5
click at [692, 525] on img at bounding box center [640, 369] width 1109 height 708
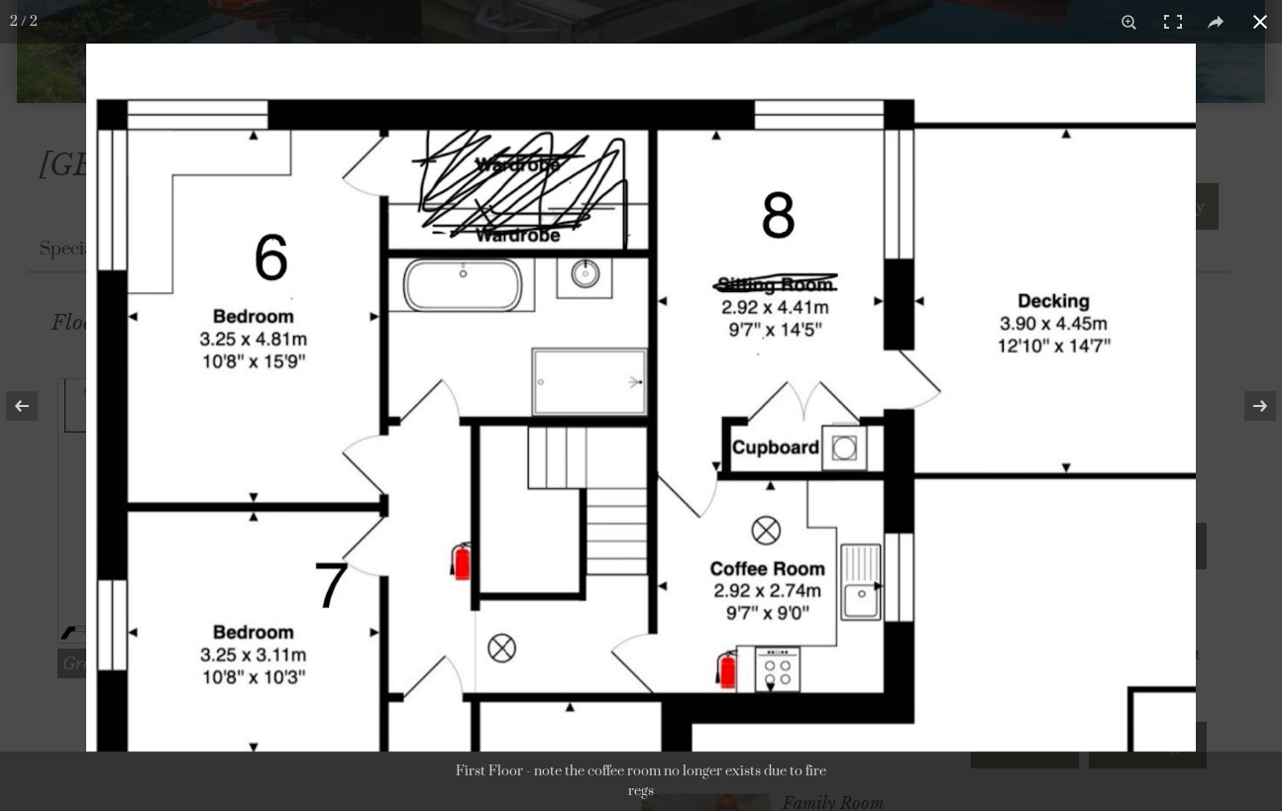
click at [1260, 23] on button at bounding box center [1260, 22] width 44 height 44
